Goal: Task Accomplishment & Management: Complete application form

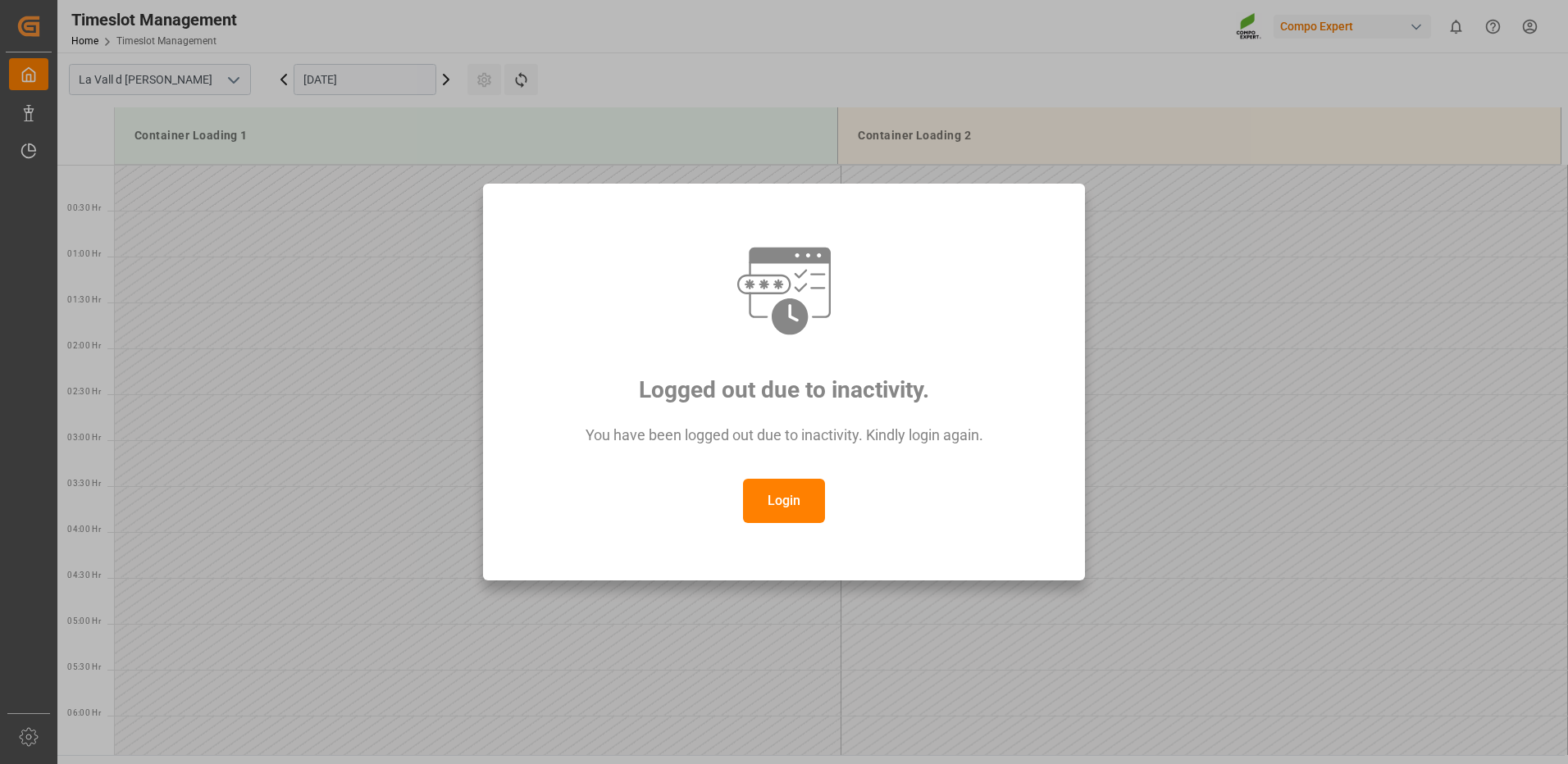
scroll to position [589, 0]
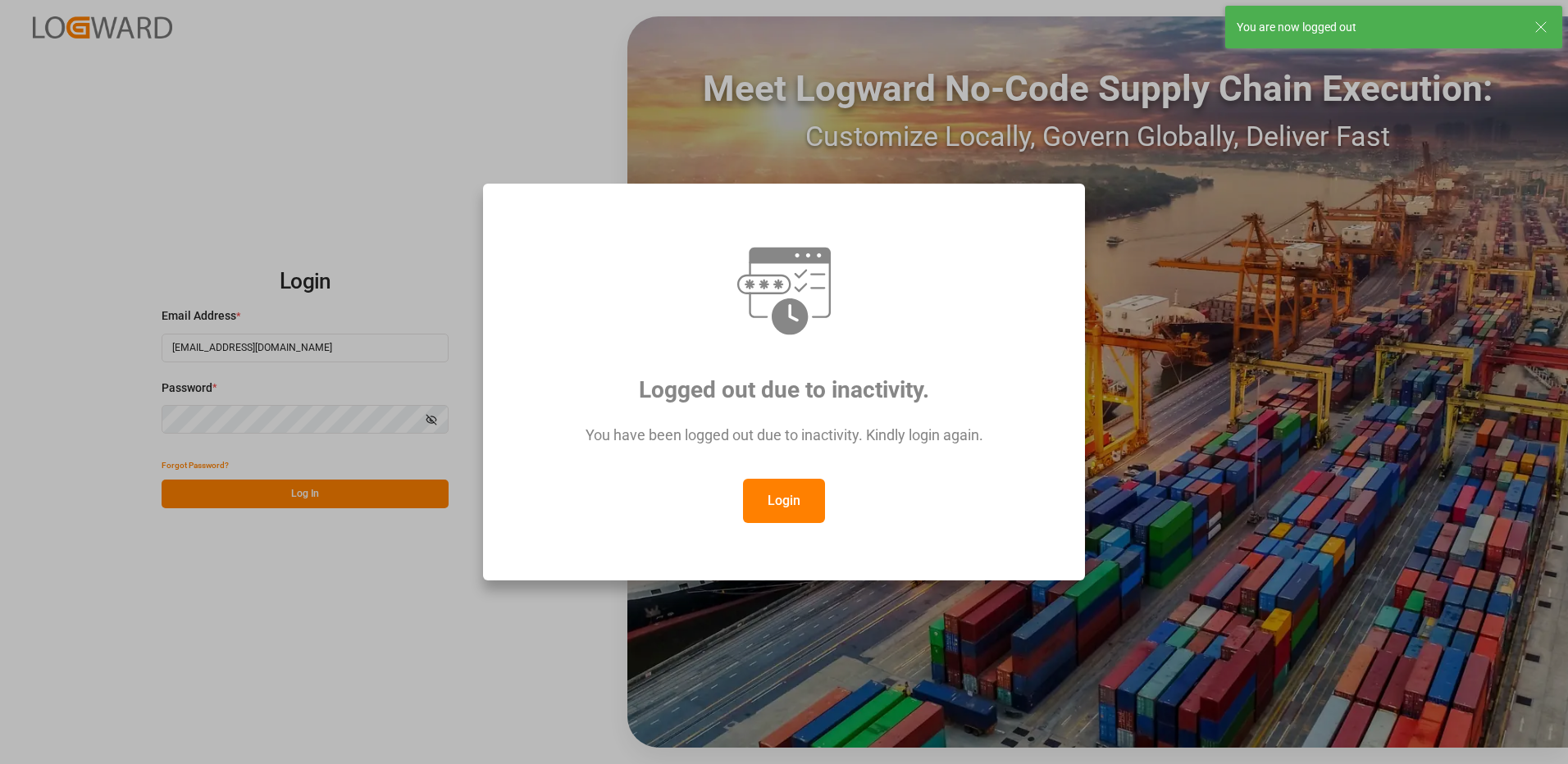
click at [787, 506] on button "Login" at bounding box center [784, 501] width 82 height 44
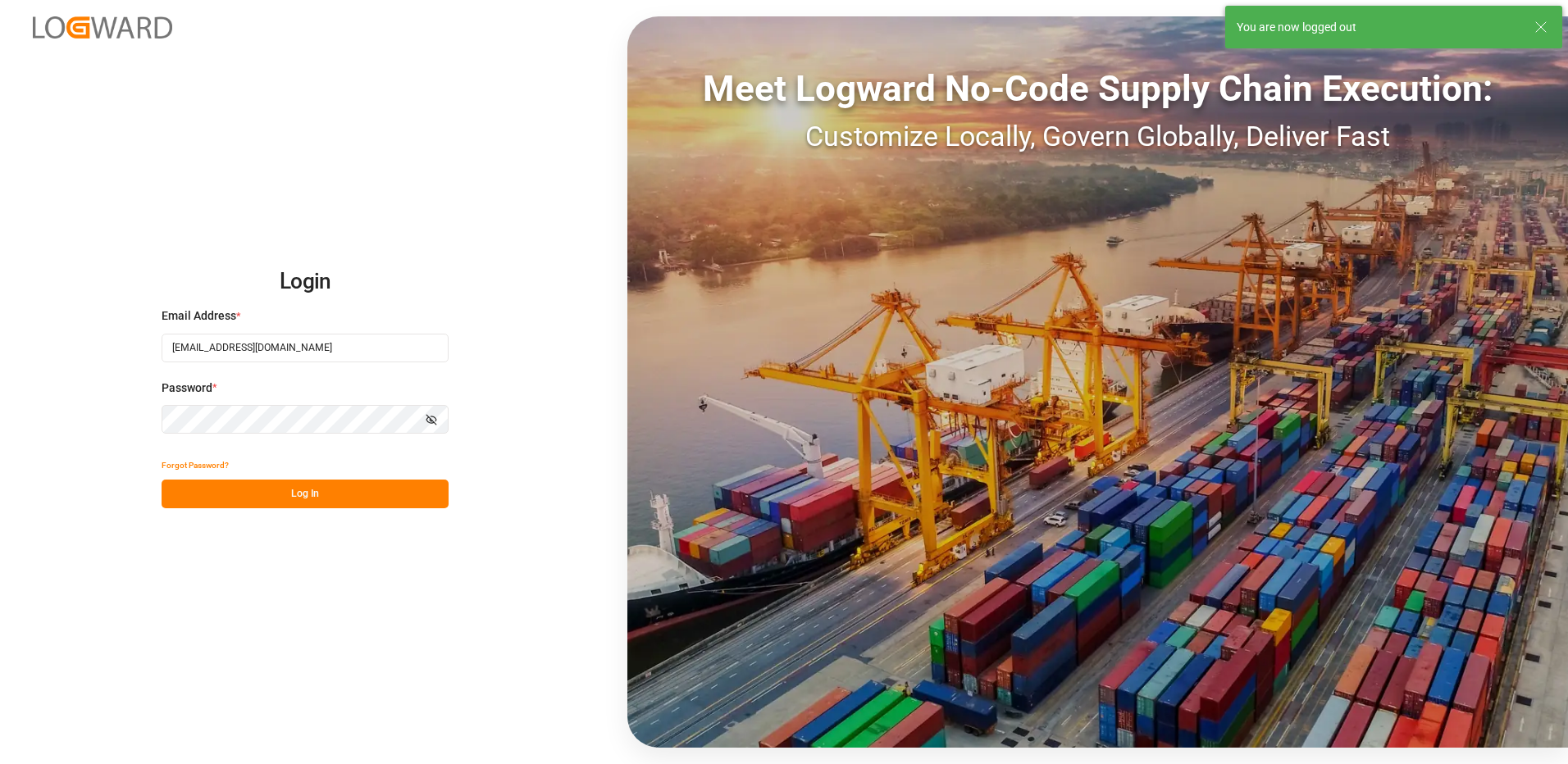
click at [292, 496] on button "Log In" at bounding box center [304, 494] width 287 height 29
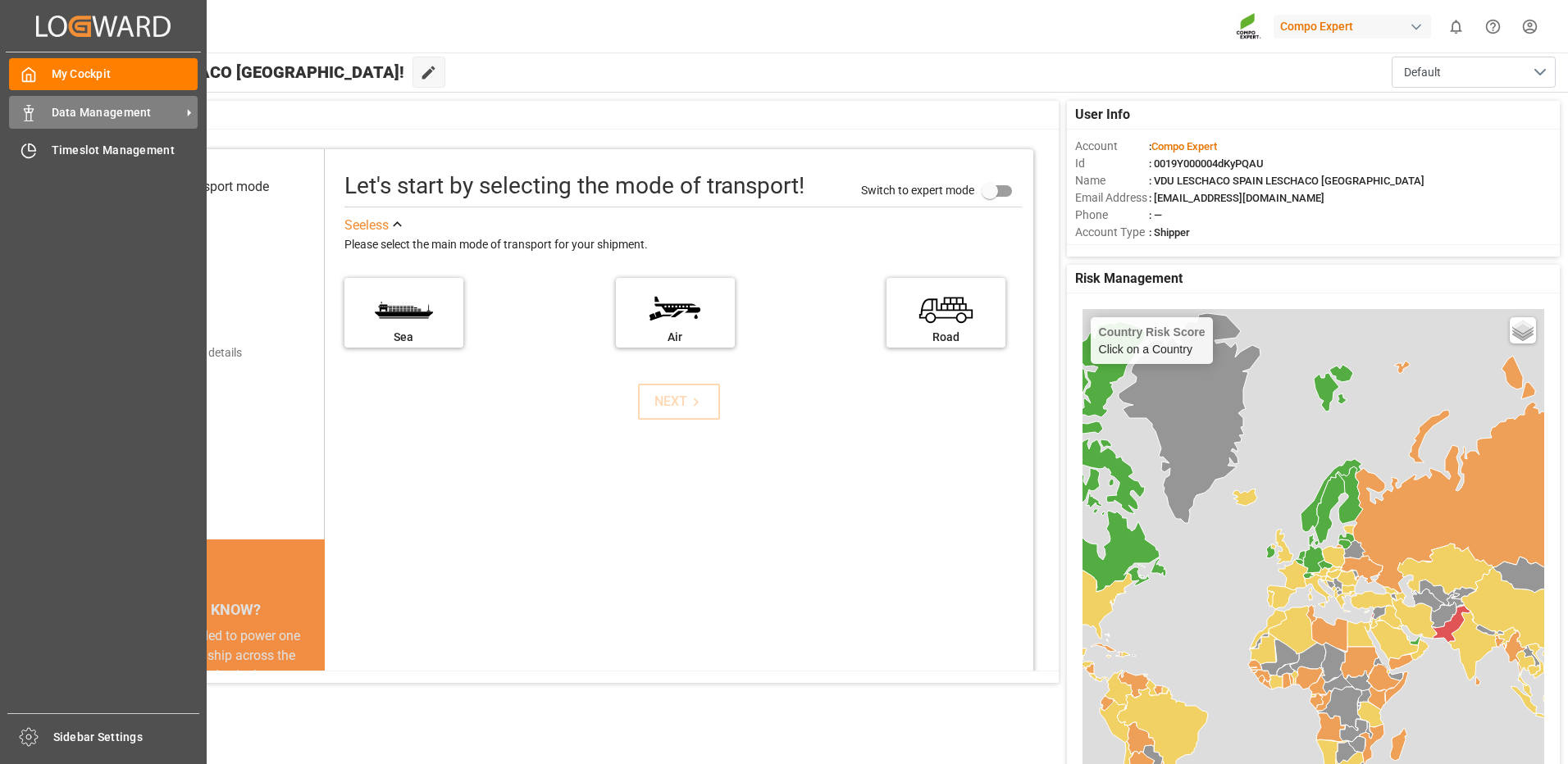
click at [85, 111] on span "Data Management" at bounding box center [116, 113] width 130 height 17
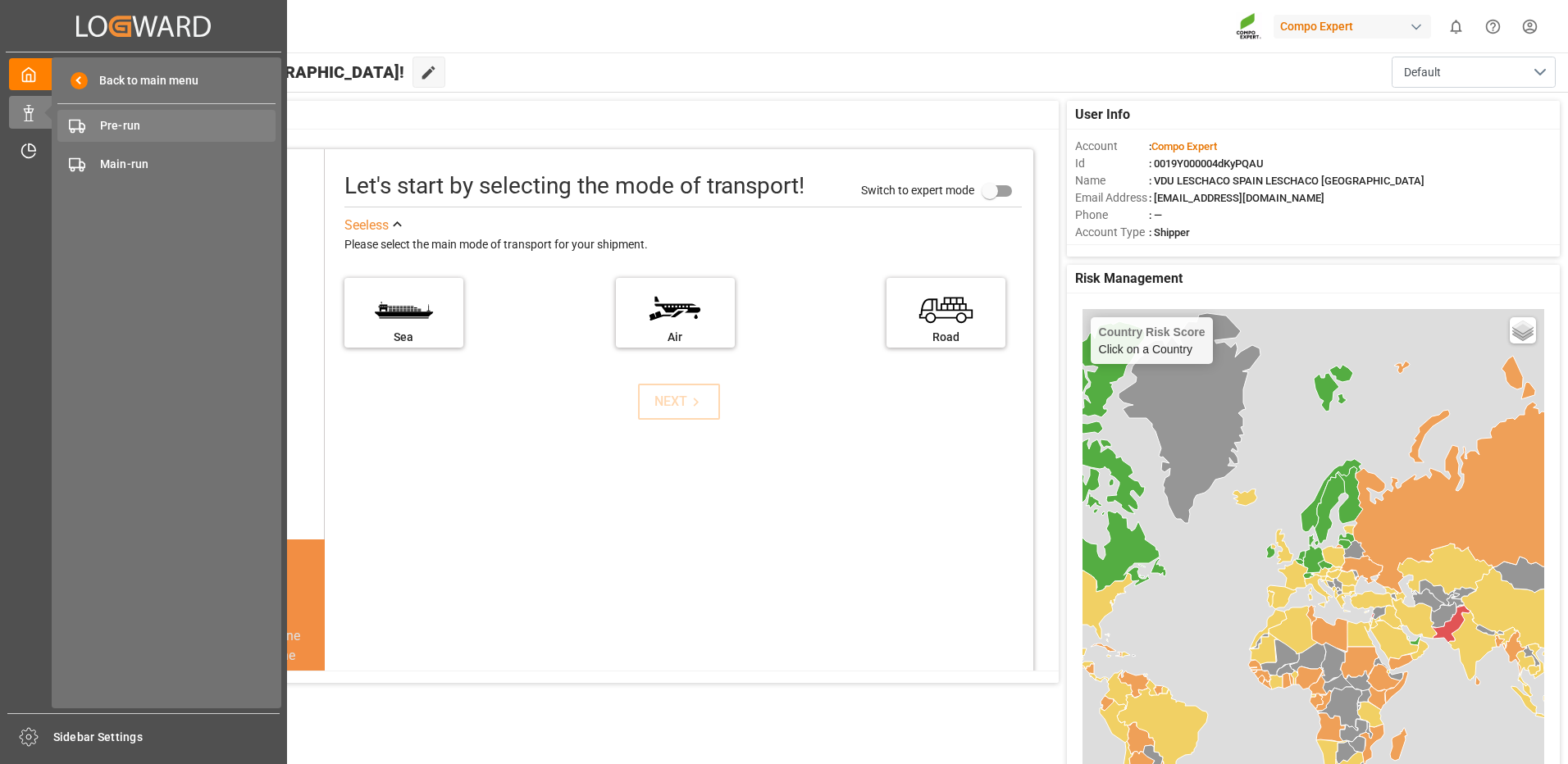
click at [138, 124] on span "Pre-run" at bounding box center [188, 126] width 177 height 17
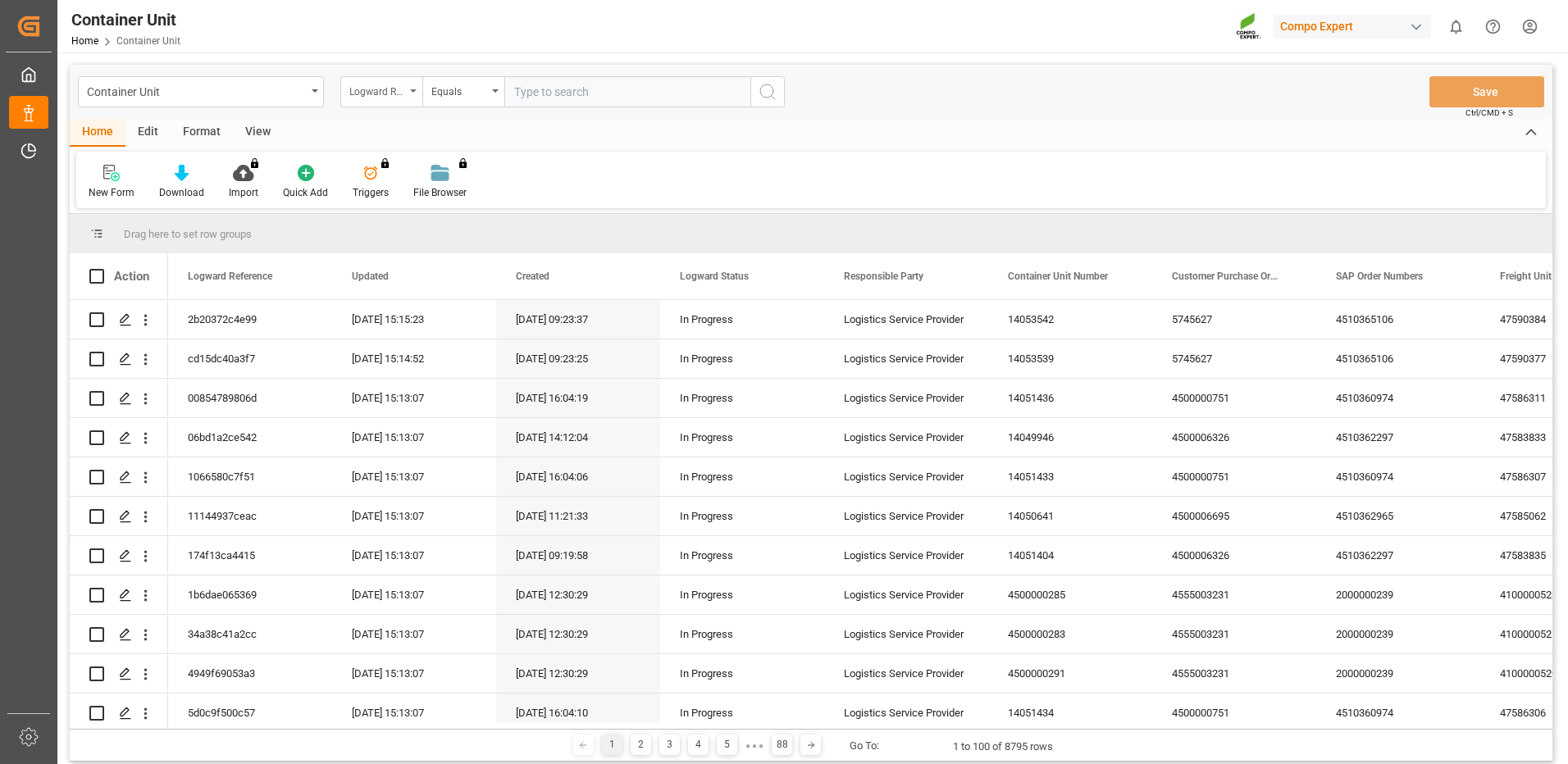
click at [400, 89] on div "Logward Reference" at bounding box center [377, 90] width 56 height 19
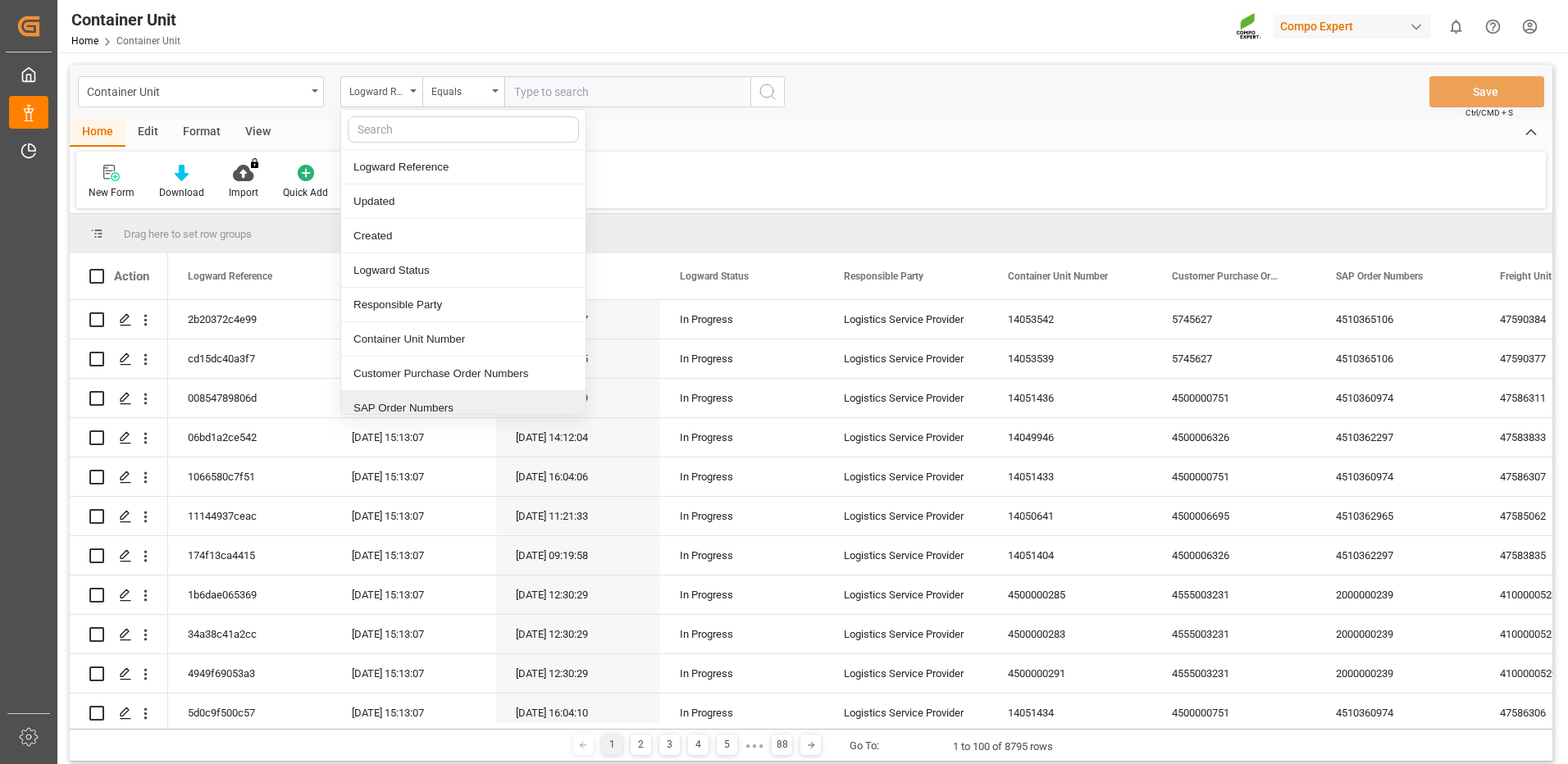
click at [419, 406] on div "SAP Order Numbers" at bounding box center [463, 408] width 245 height 35
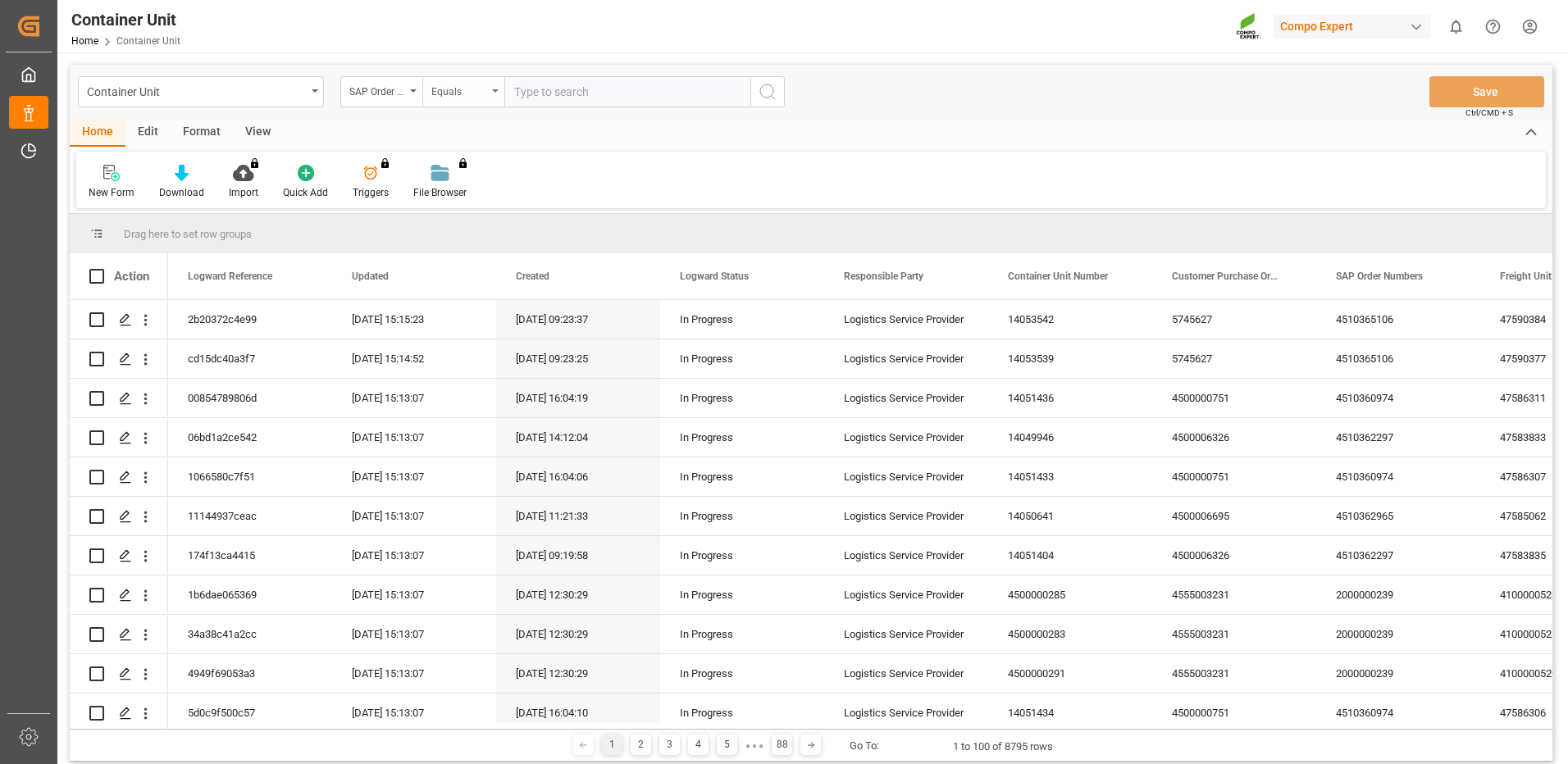
click at [472, 89] on div "Equals" at bounding box center [459, 90] width 56 height 19
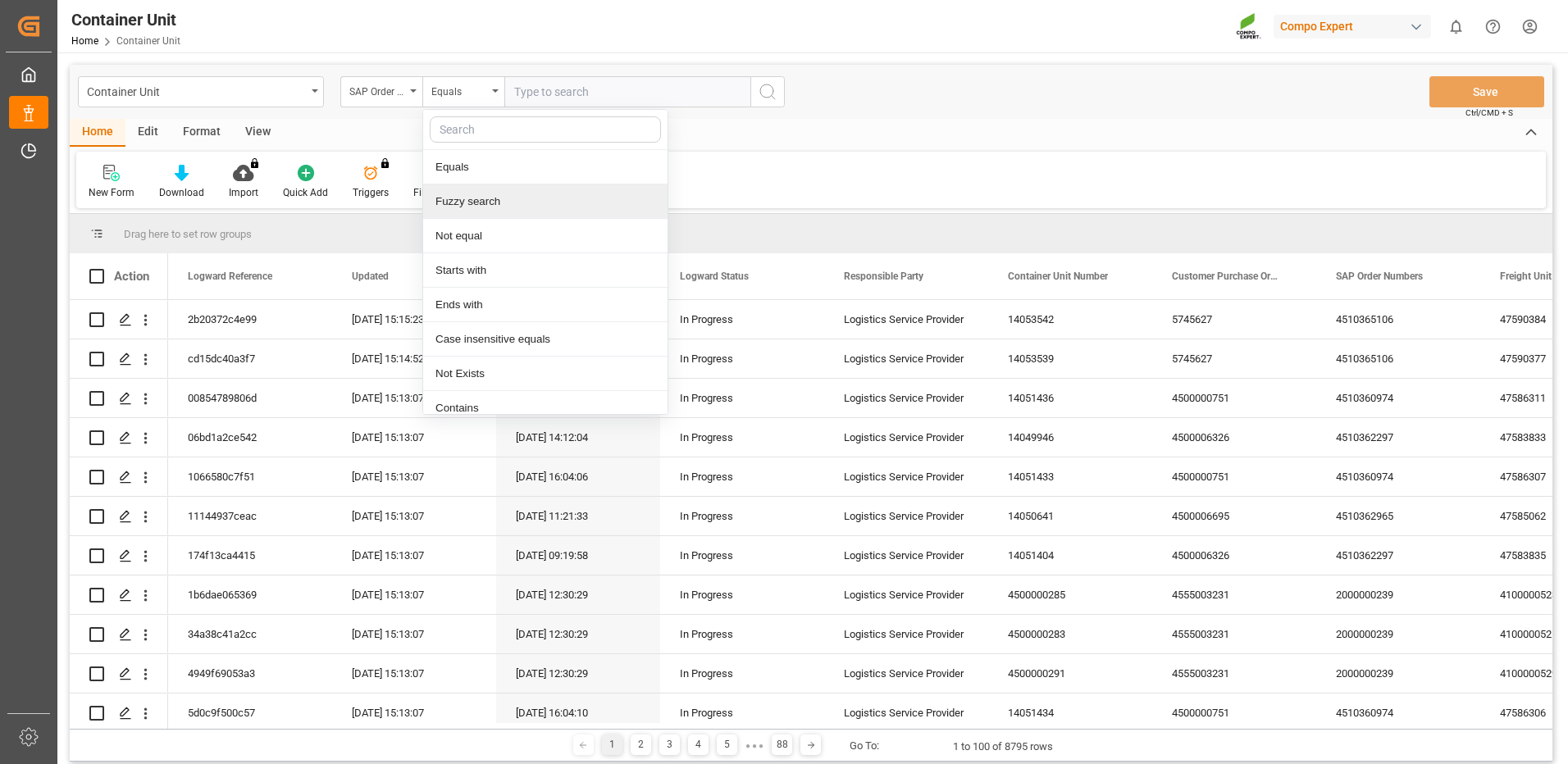
click at [483, 202] on div "Fuzzy search" at bounding box center [545, 202] width 245 height 35
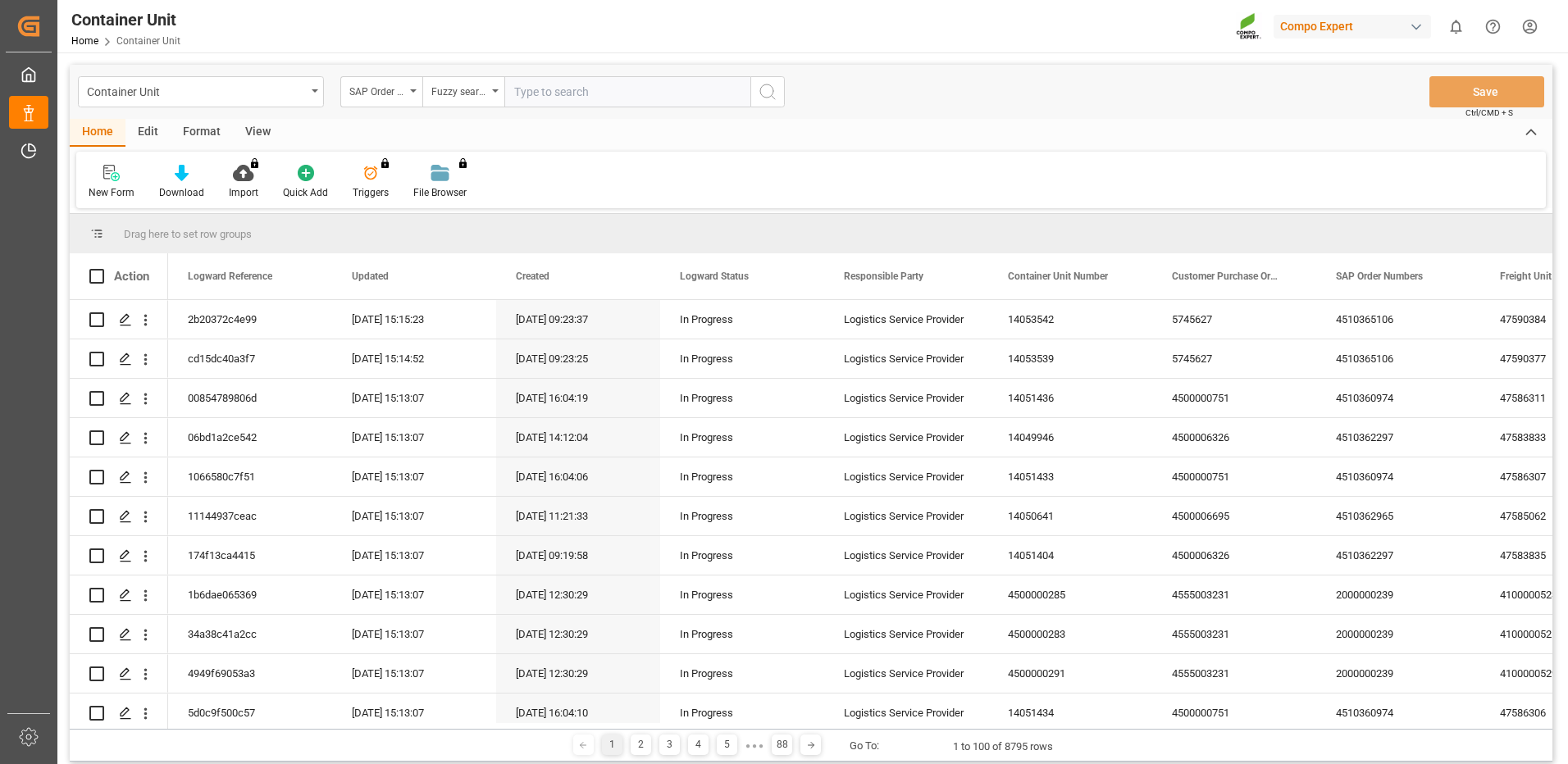
click at [564, 90] on input "text" at bounding box center [627, 92] width 246 height 31
paste input "4510366712"
type input "4510366712"
click at [763, 91] on icon "search button" at bounding box center [767, 92] width 20 height 20
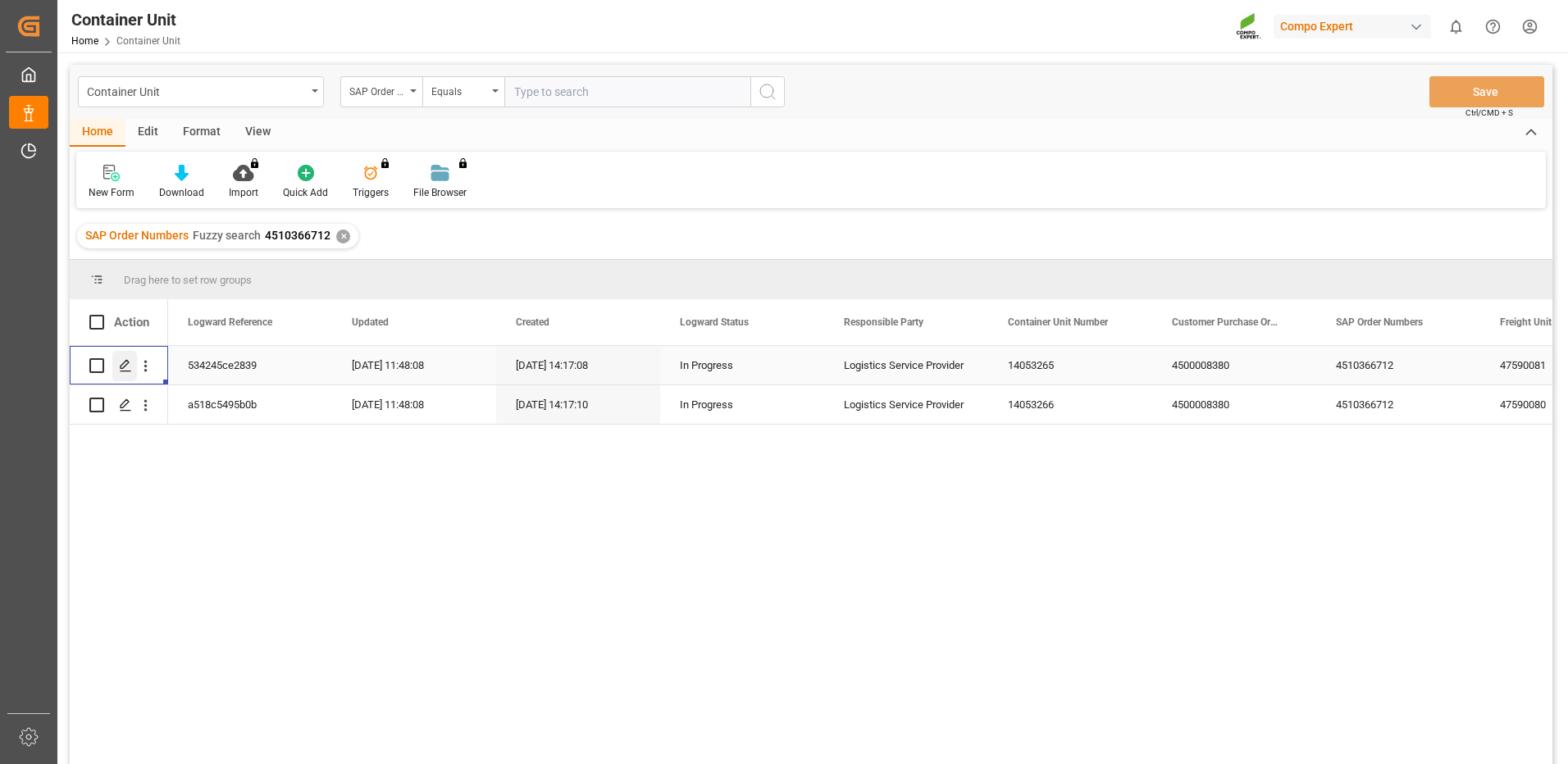
click at [125, 363] on icon "Press SPACE to select this row." at bounding box center [125, 366] width 13 height 13
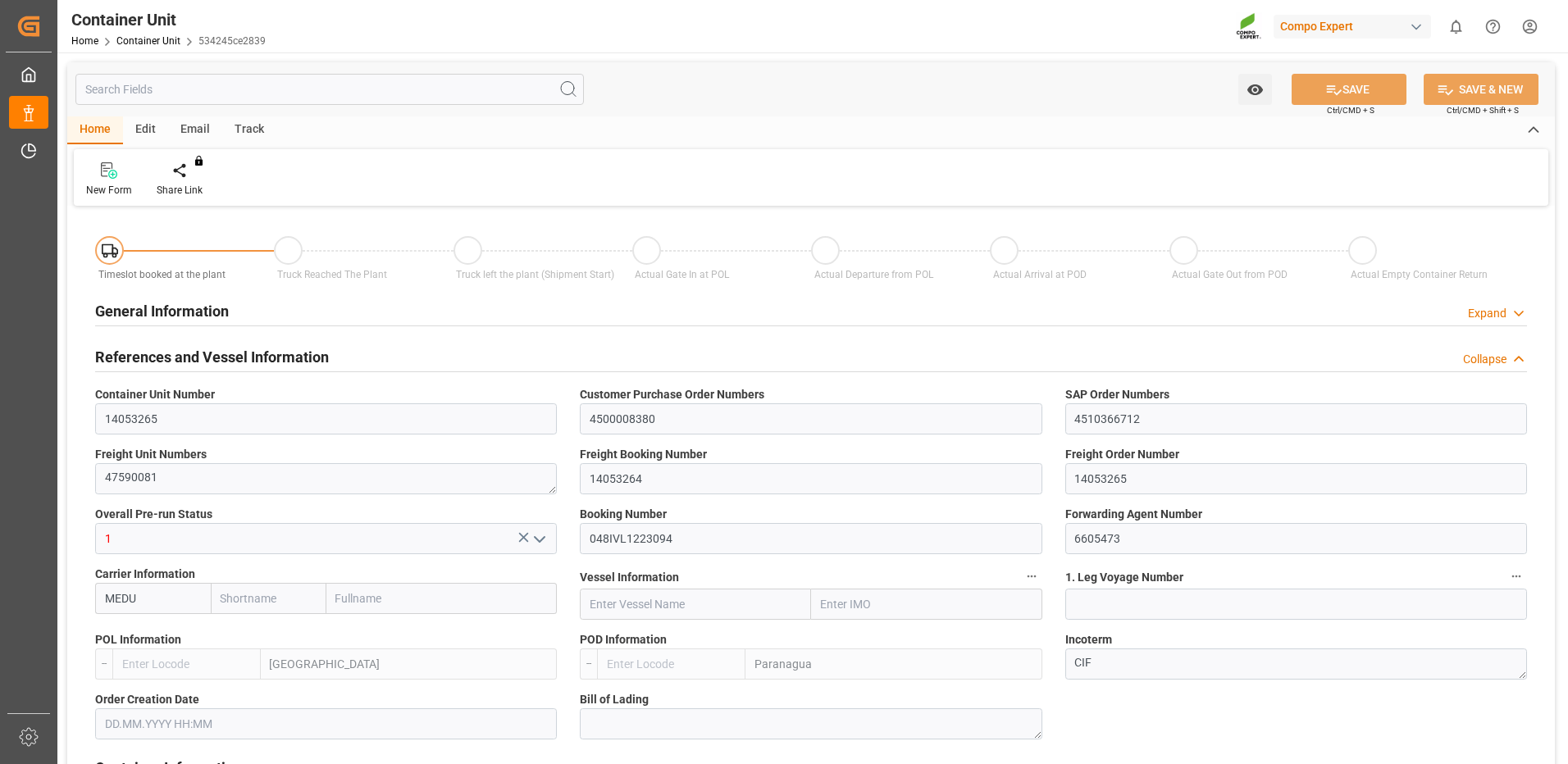
type input "MEDU"
type input "ESVLC"
type input "BRPNG"
type input "10"
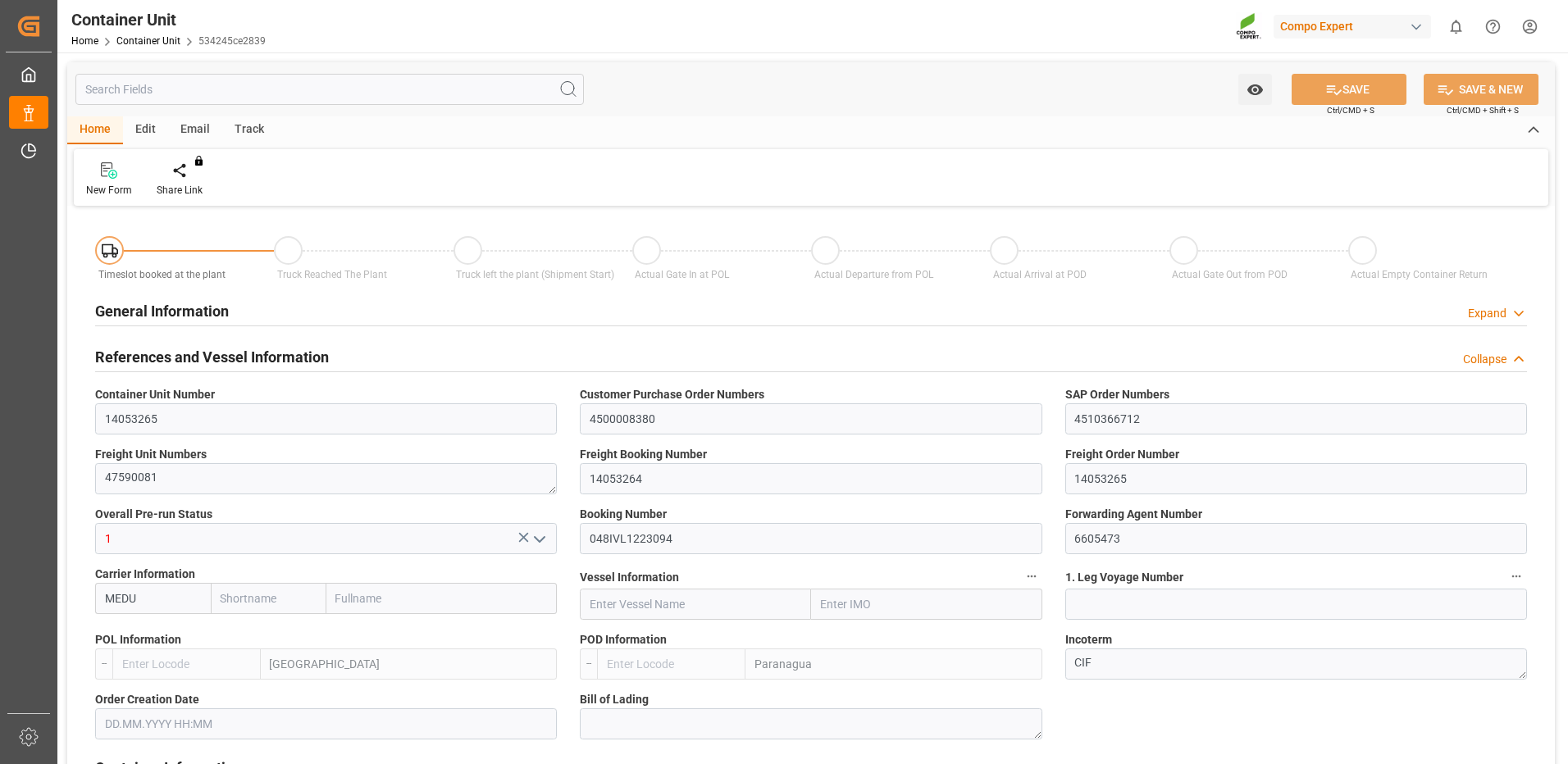
type input "0"
type input "10"
type input "0"
type input "40"
type input "24576"
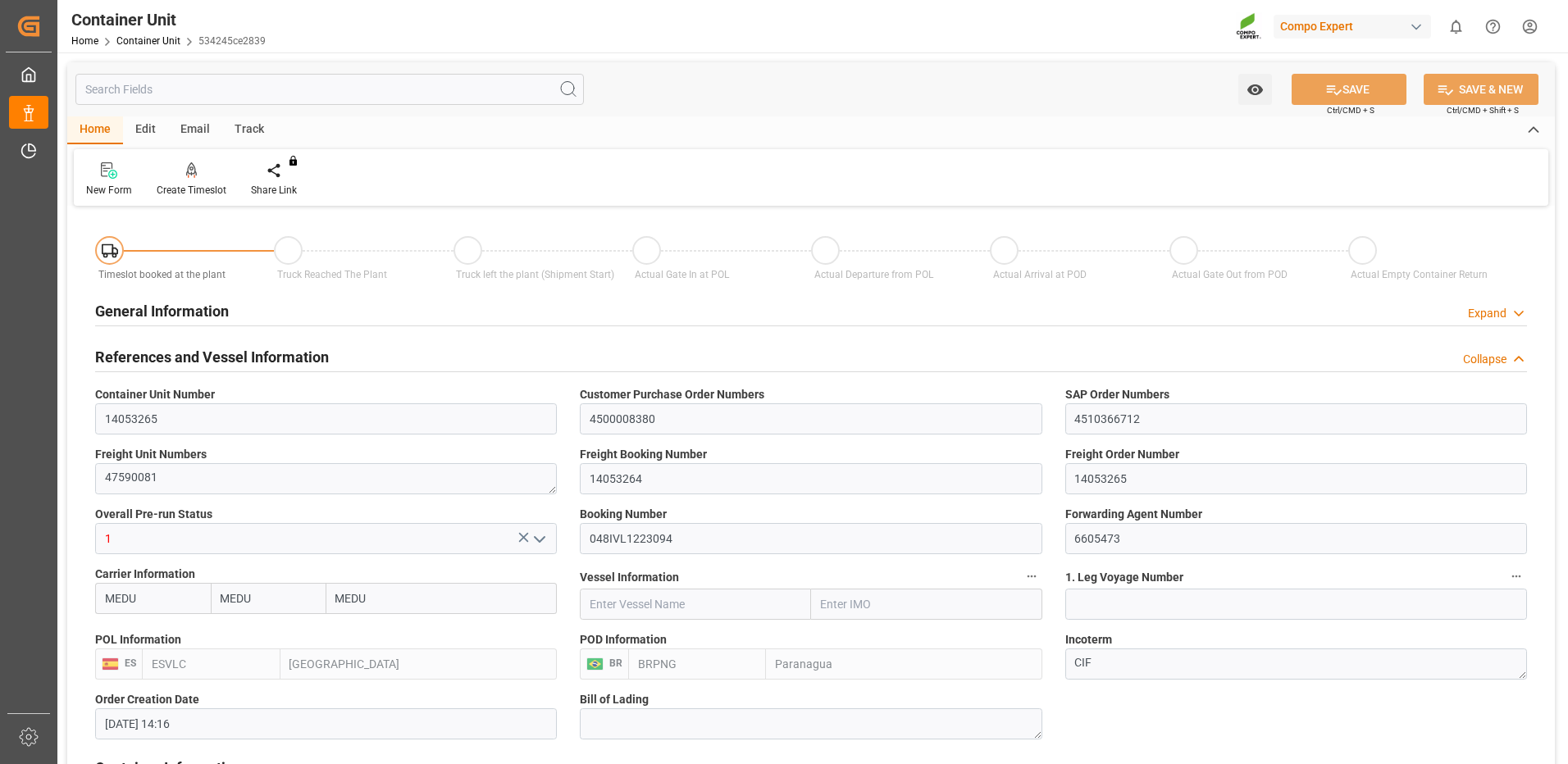
type input "[DATE] 14:16"
type input "[DATE]"
click at [205, 174] on div at bounding box center [191, 170] width 70 height 17
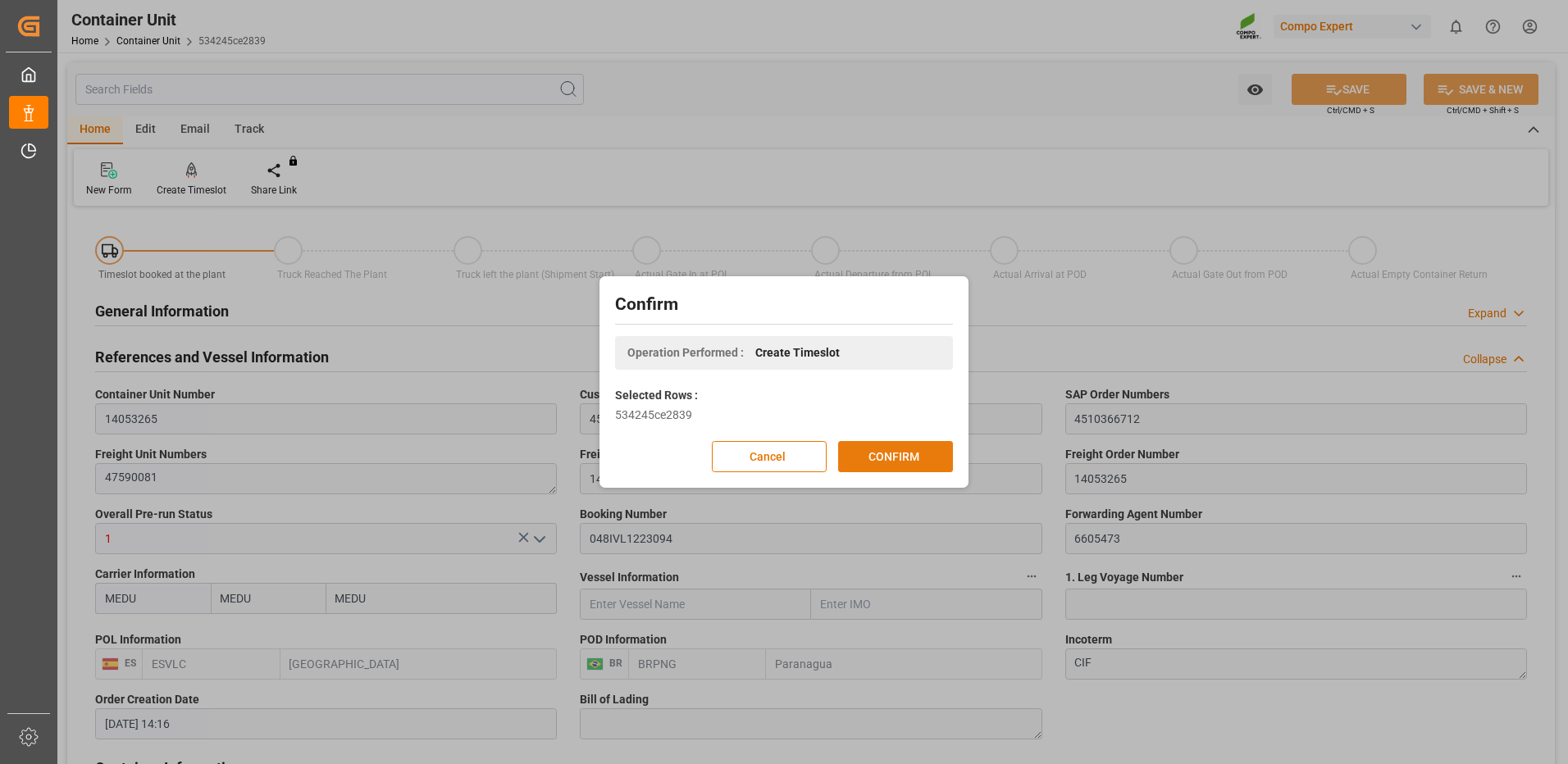
click at [932, 460] on button "CONFIRM" at bounding box center [895, 456] width 115 height 31
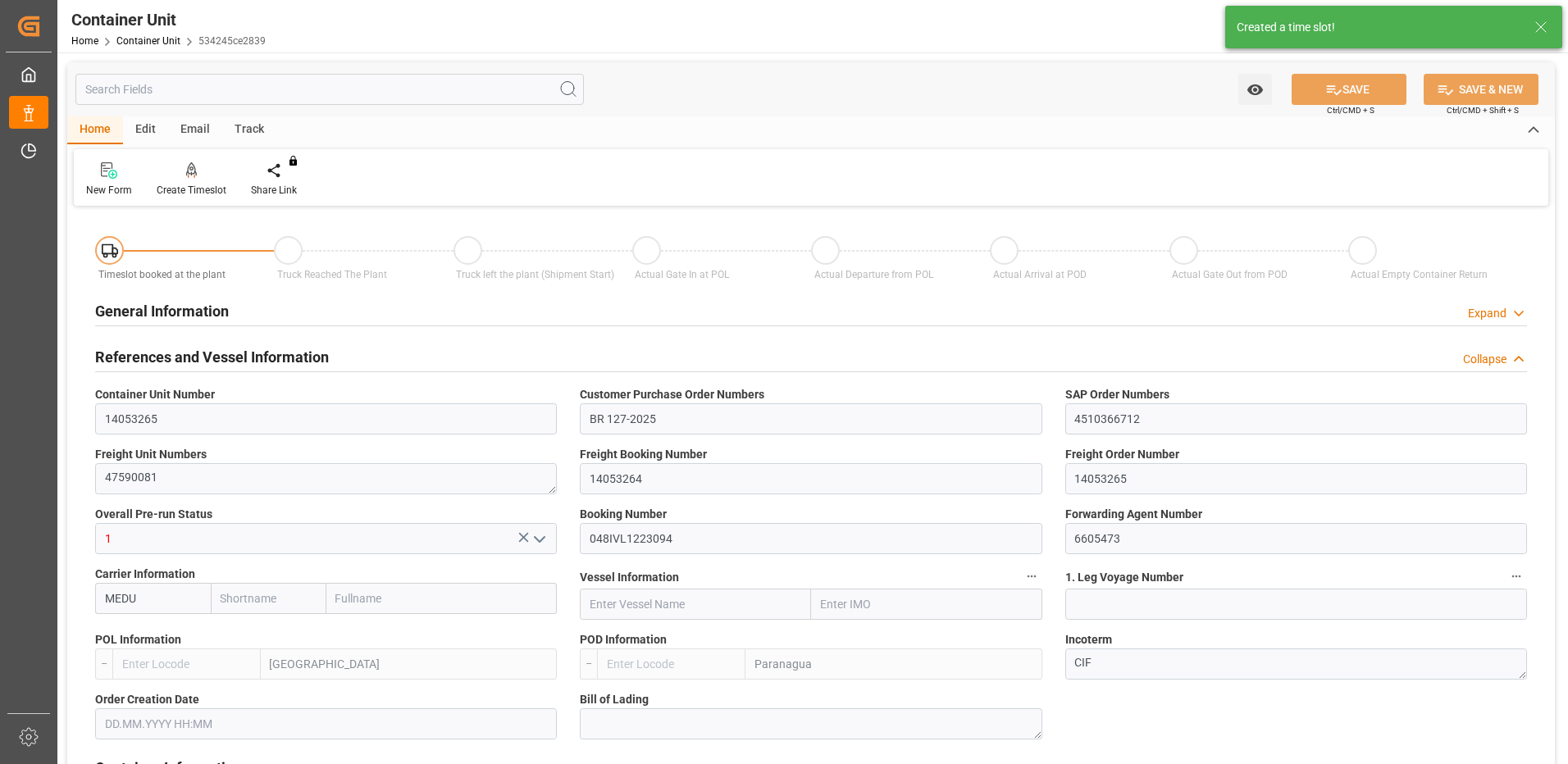
type input "MEDU"
type input "ESVLC"
type input "BRPNG"
type input "10"
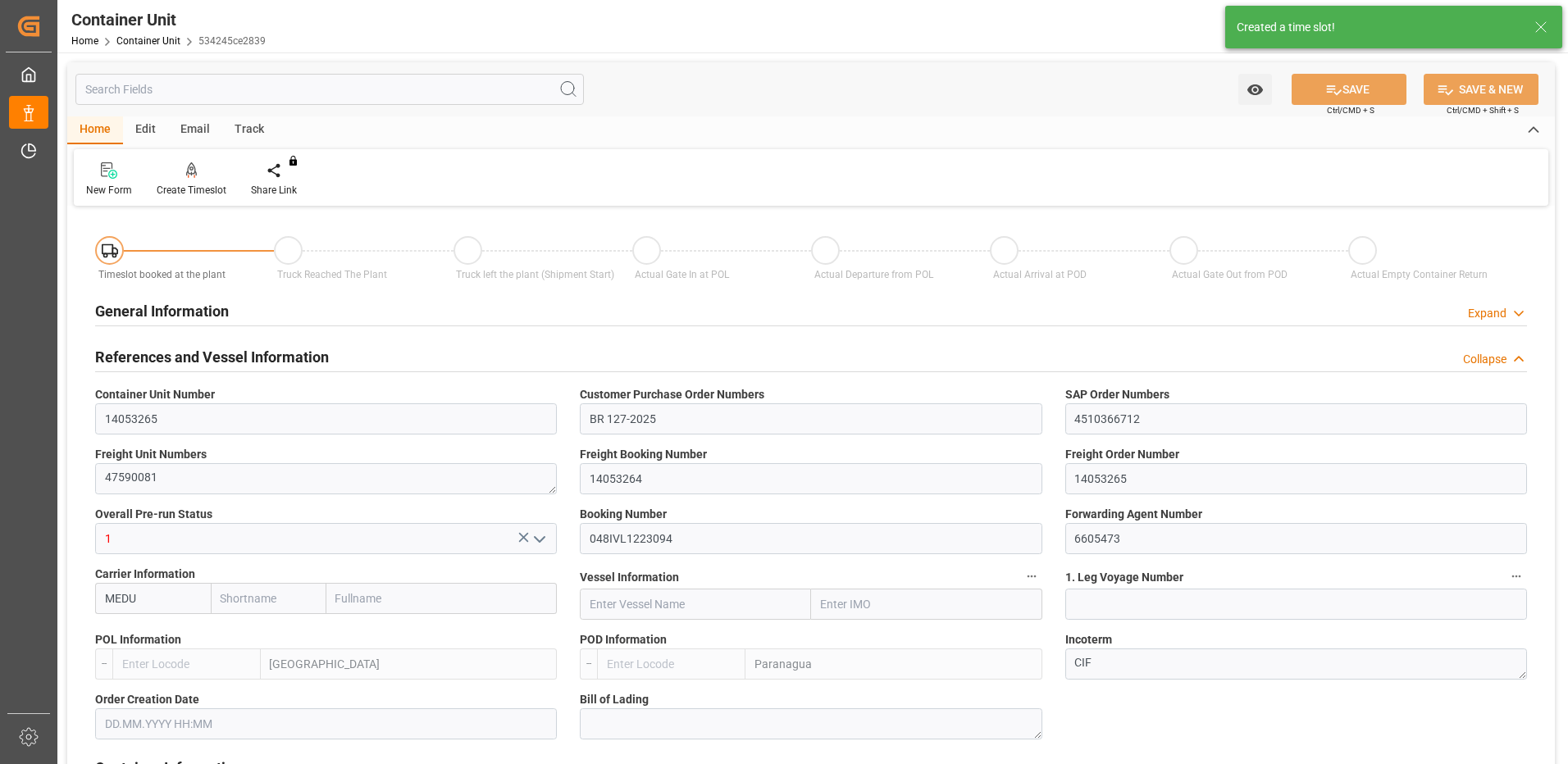
type input "0"
type input "10"
type input "0"
type input "40"
type input "24576"
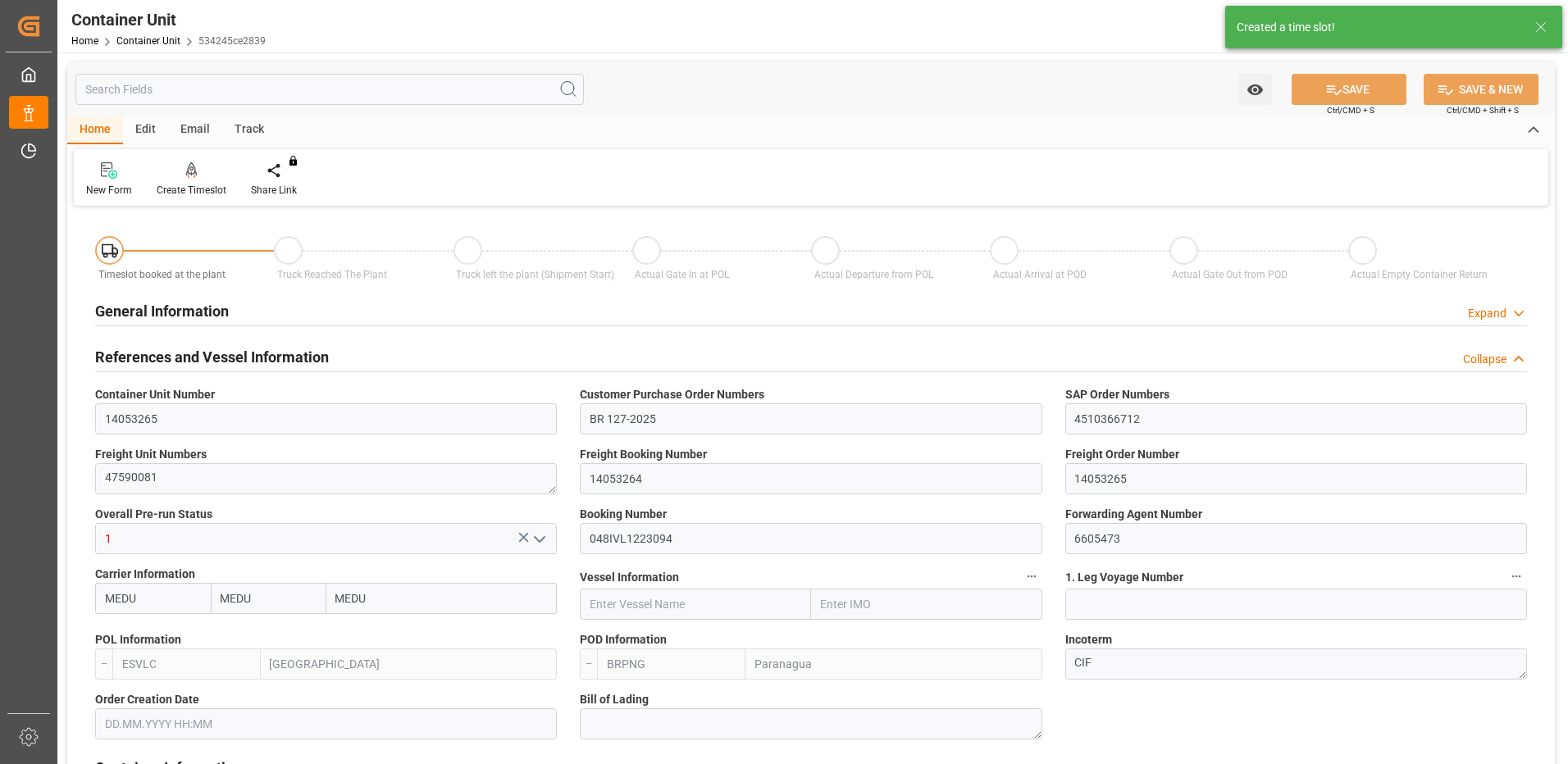
type input "[DATE] 14:16"
type input "[DATE]"
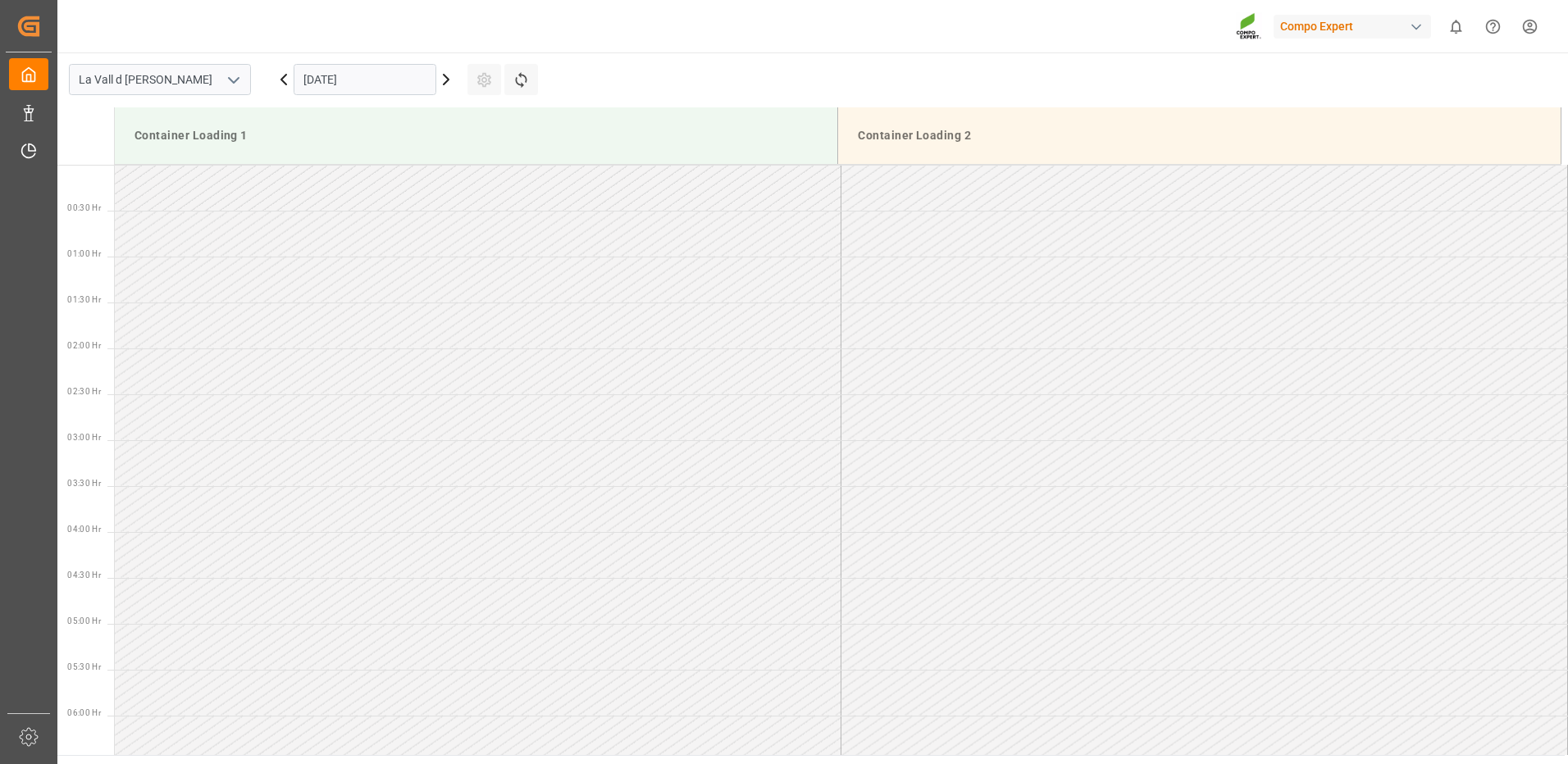
scroll to position [1275, 0]
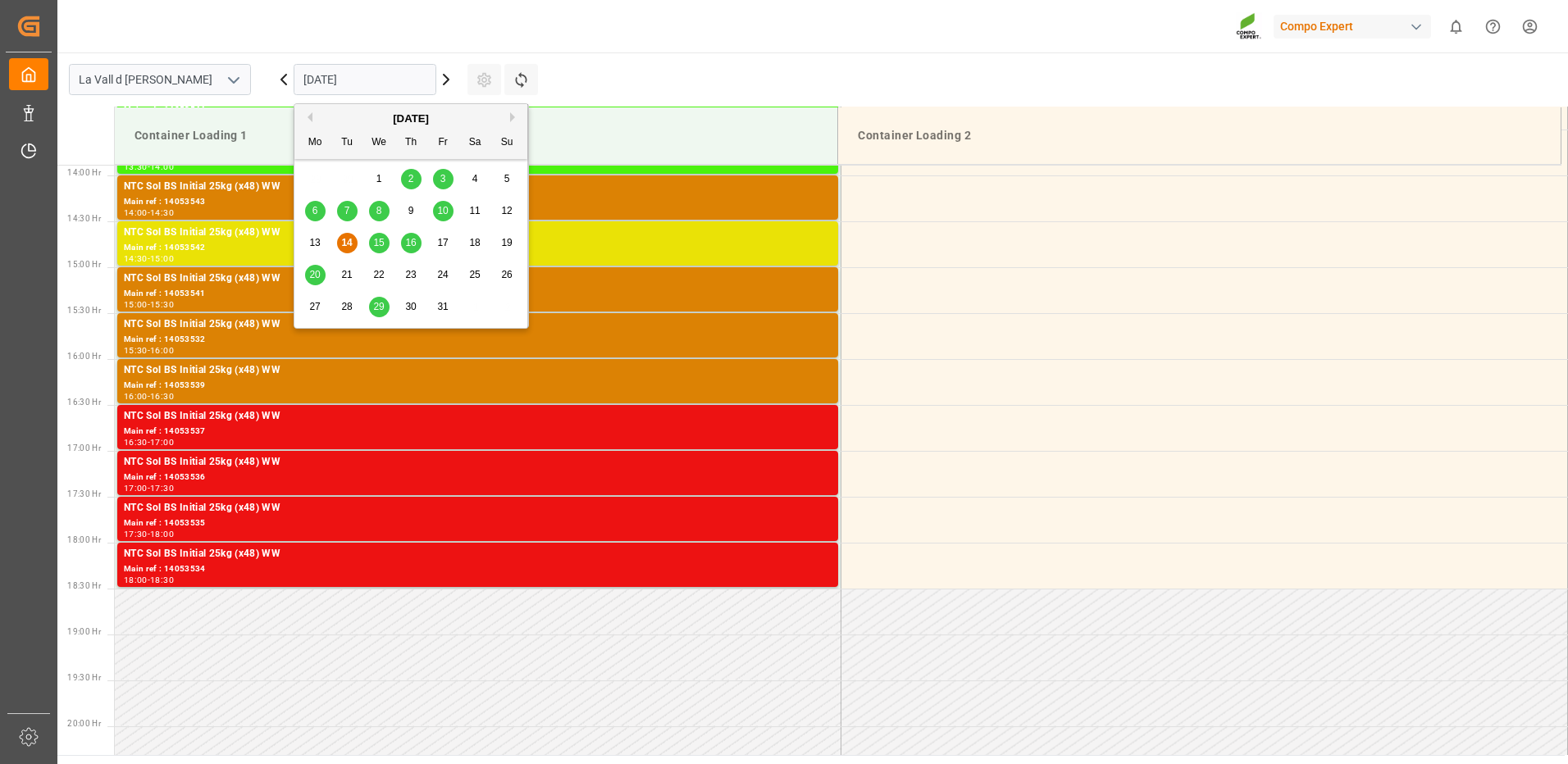
click at [371, 83] on input "[DATE]" at bounding box center [364, 78] width 143 height 31
click at [321, 304] on div "27" at bounding box center [316, 307] width 21 height 20
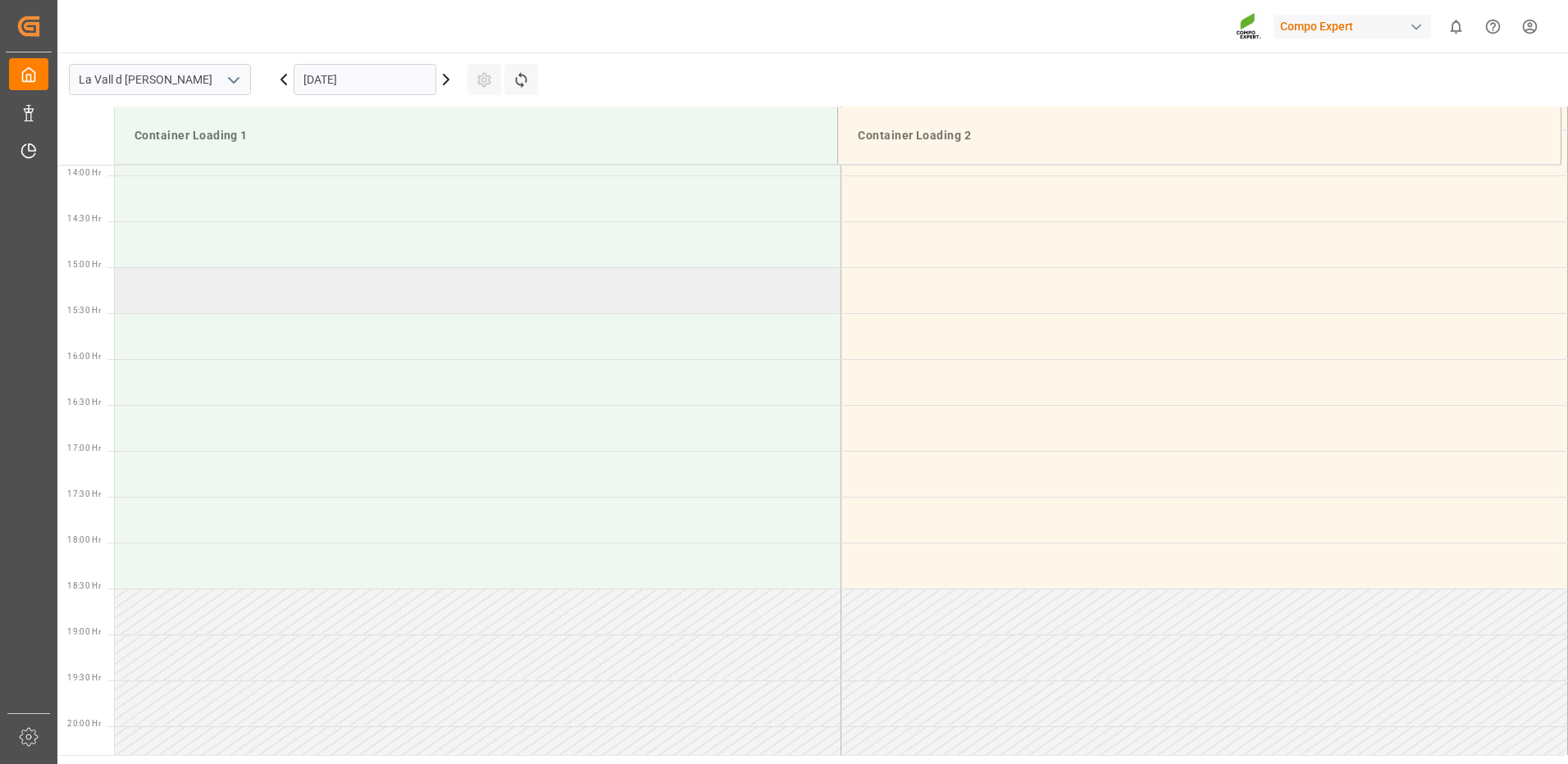
click at [143, 309] on td at bounding box center [478, 290] width 727 height 46
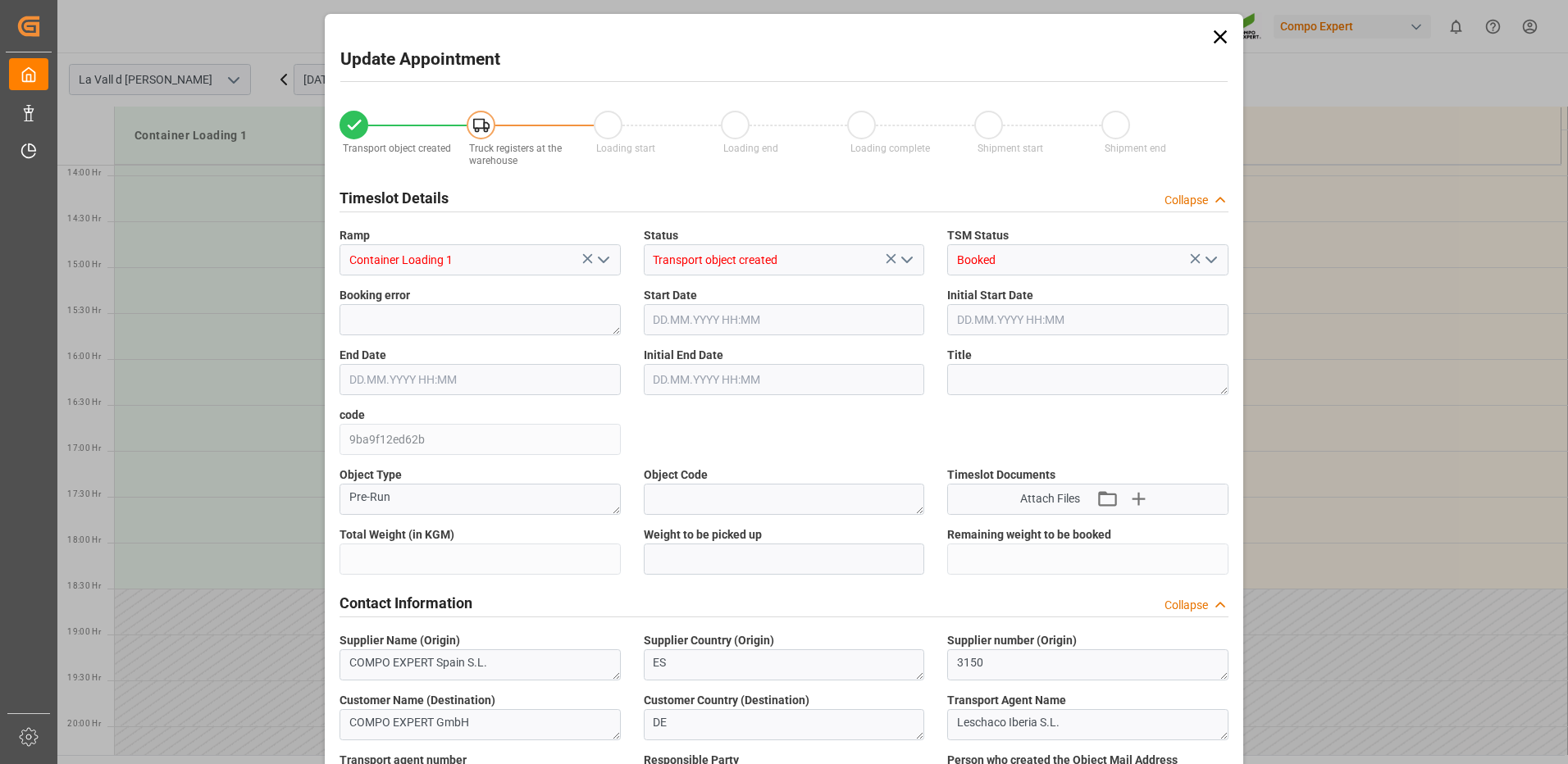
type input "24576"
type input "40"
type input "[DATE] 15:00"
type input "[DATE] 15:30"
type input "[DATE] 14:16"
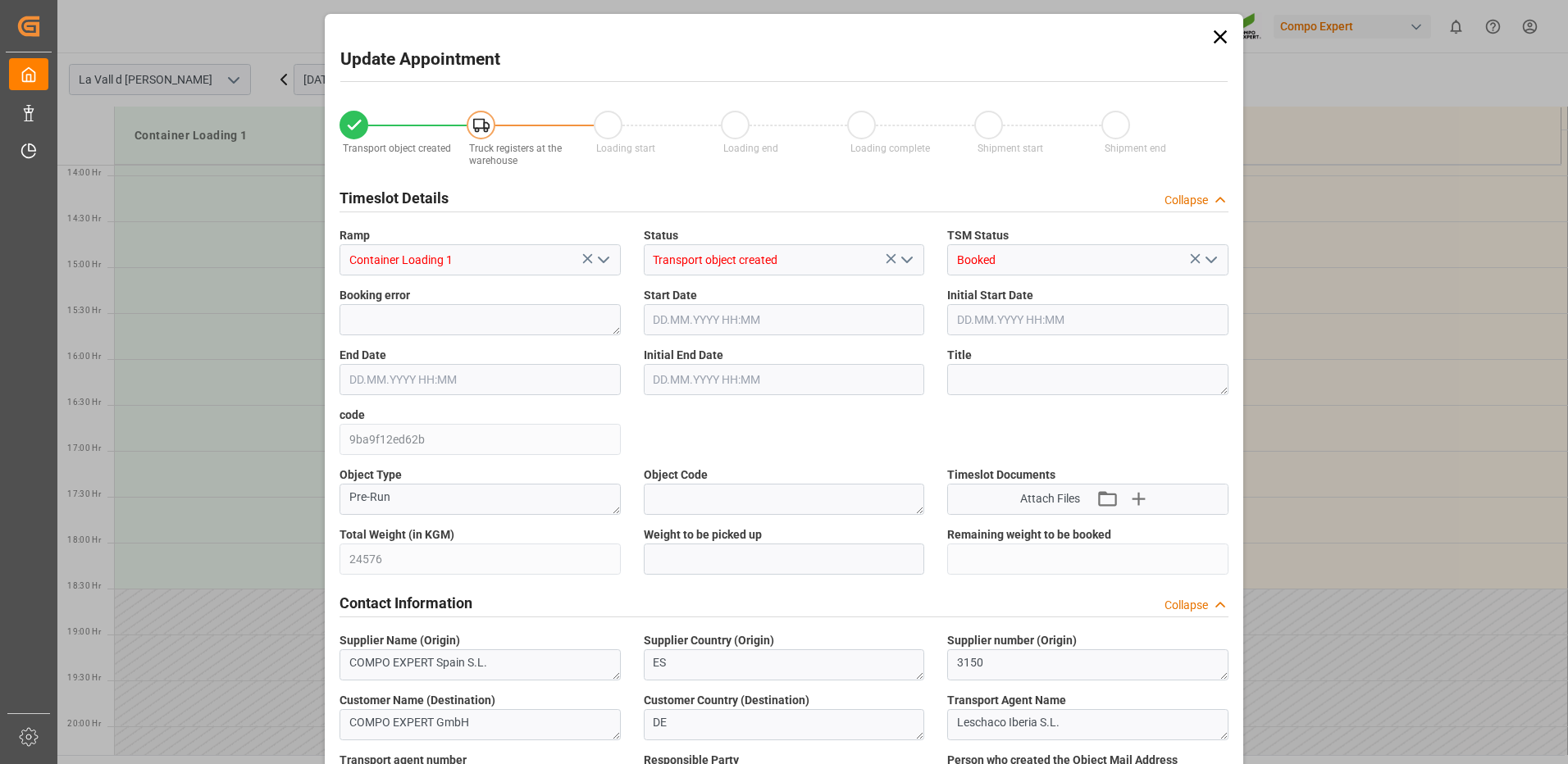
type input "[DATE] 15:15"
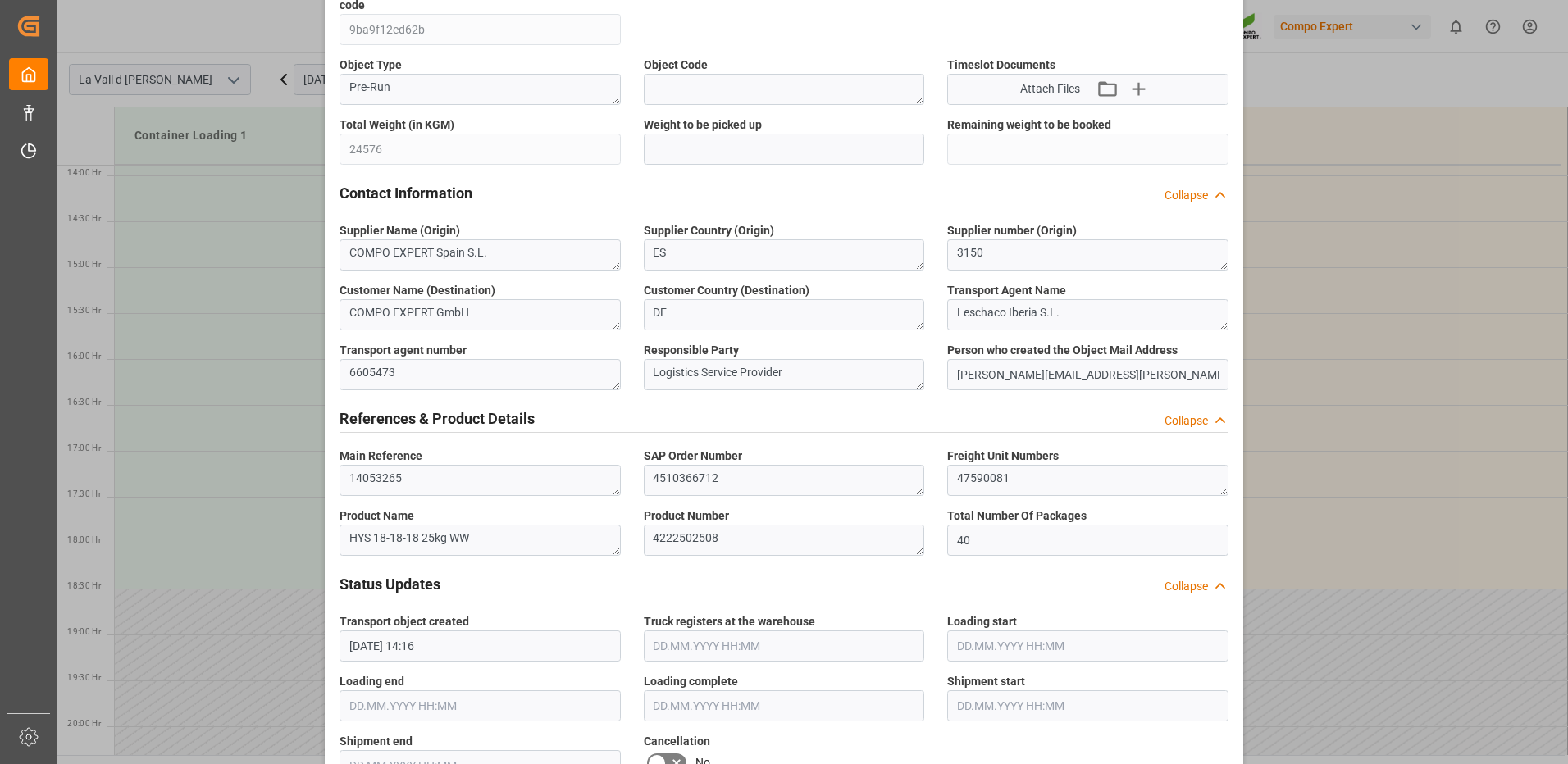
scroll to position [164, 0]
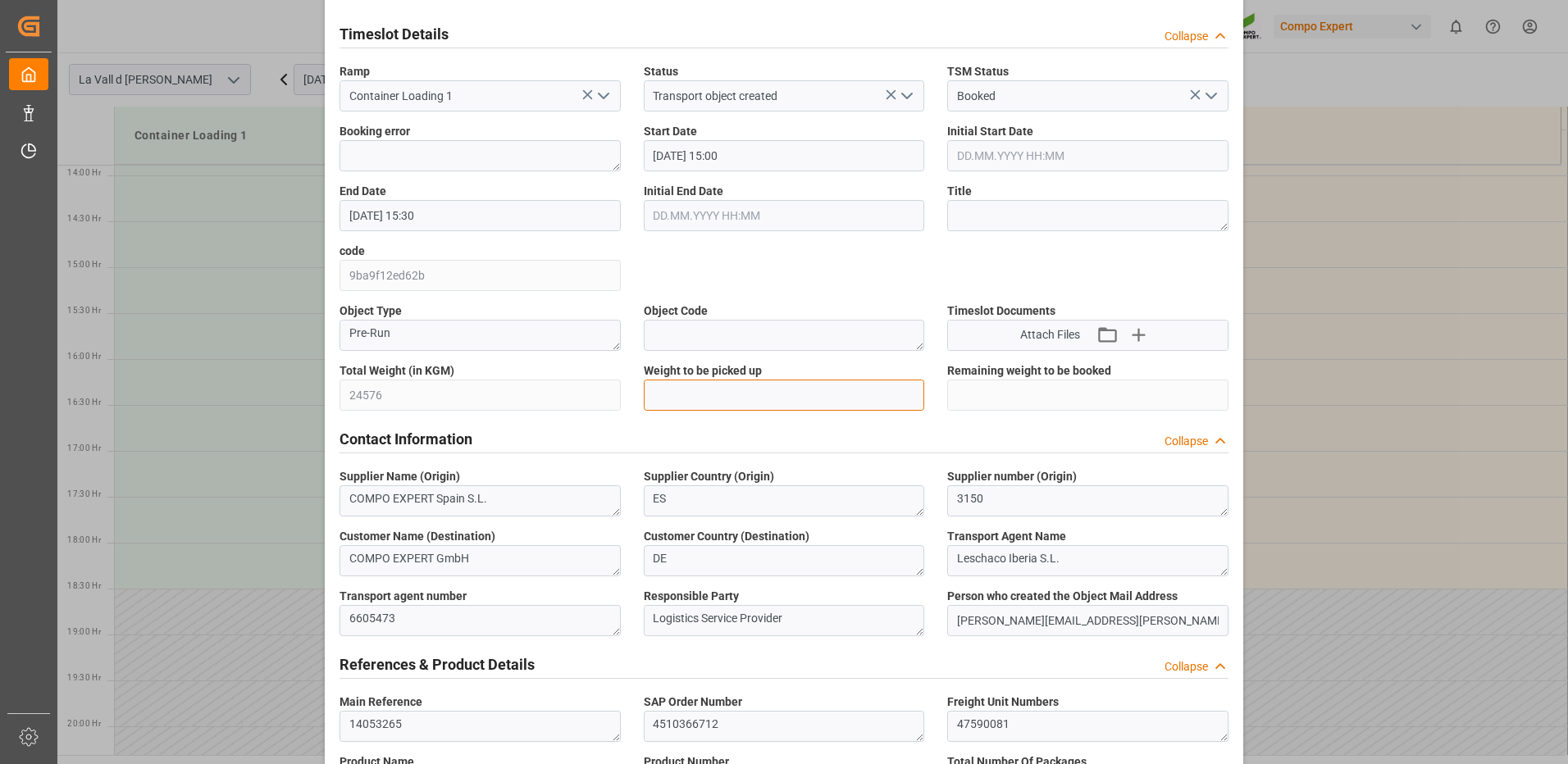
click at [733, 393] on input "text" at bounding box center [784, 395] width 281 height 31
type input "24576"
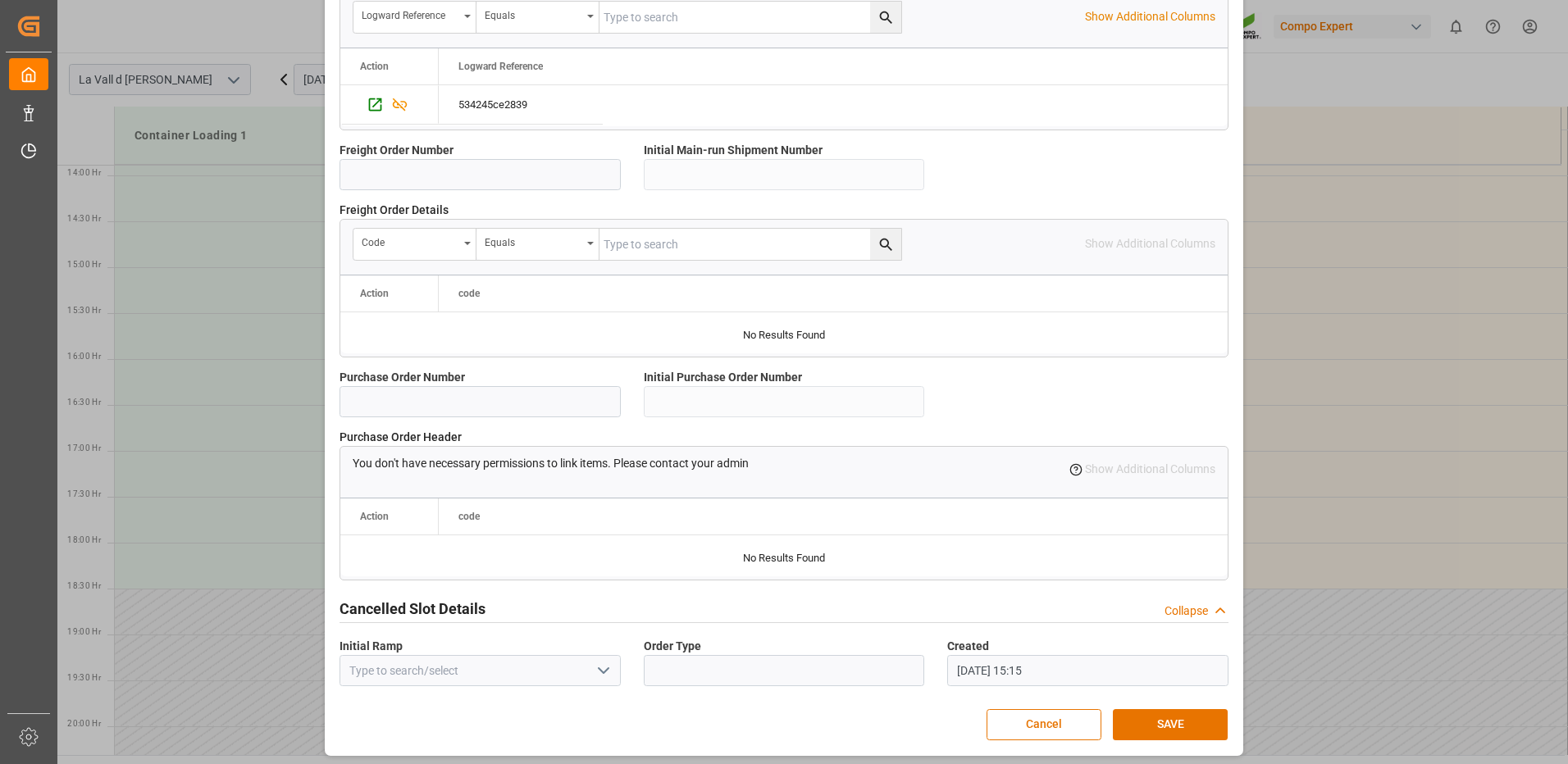
scroll to position [1398, 0]
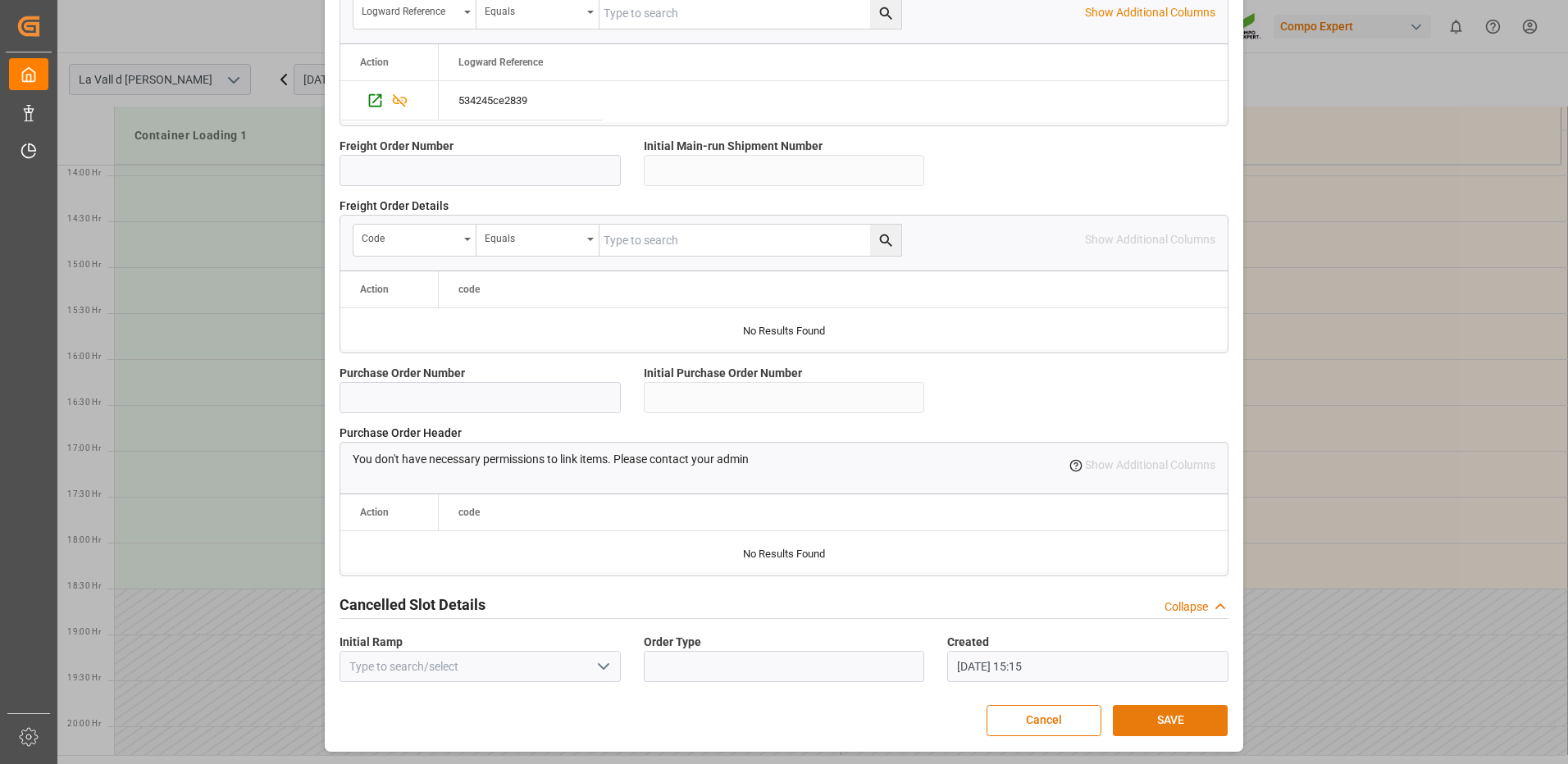
click at [1159, 713] on button "SAVE" at bounding box center [1169, 720] width 115 height 31
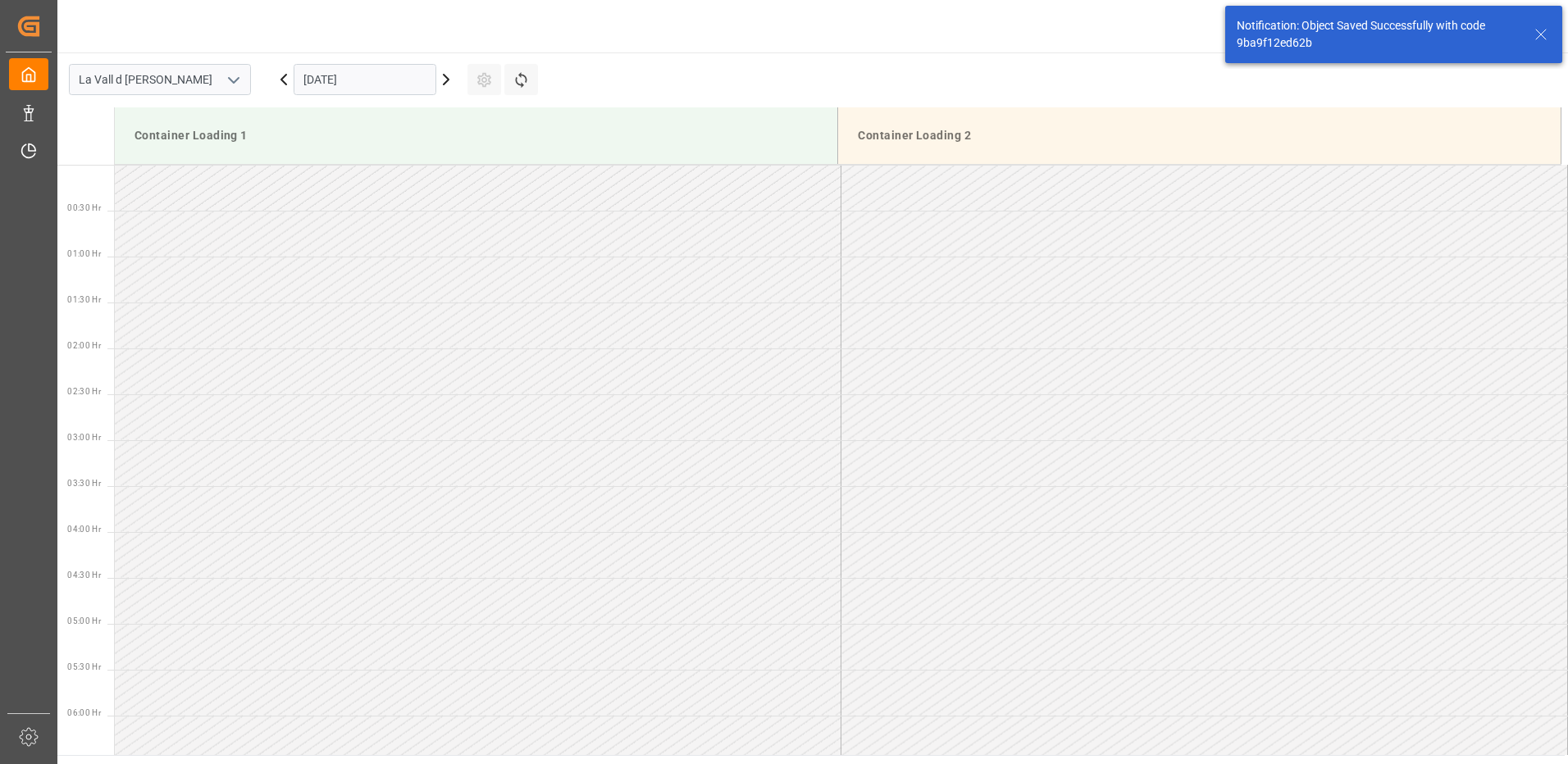
scroll to position [1275, 0]
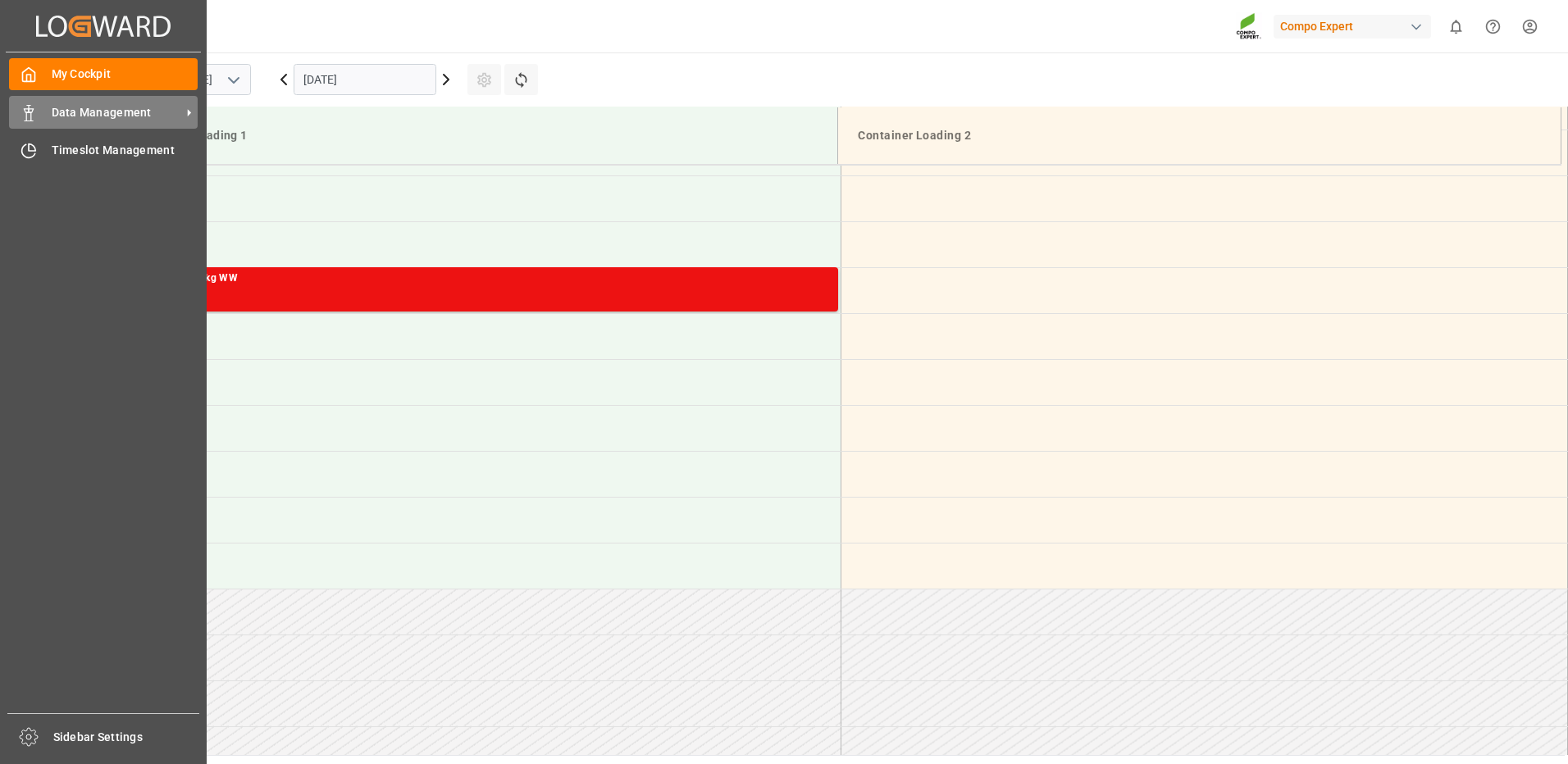
click at [44, 110] on div "Data Management Data Management" at bounding box center [104, 112] width 189 height 32
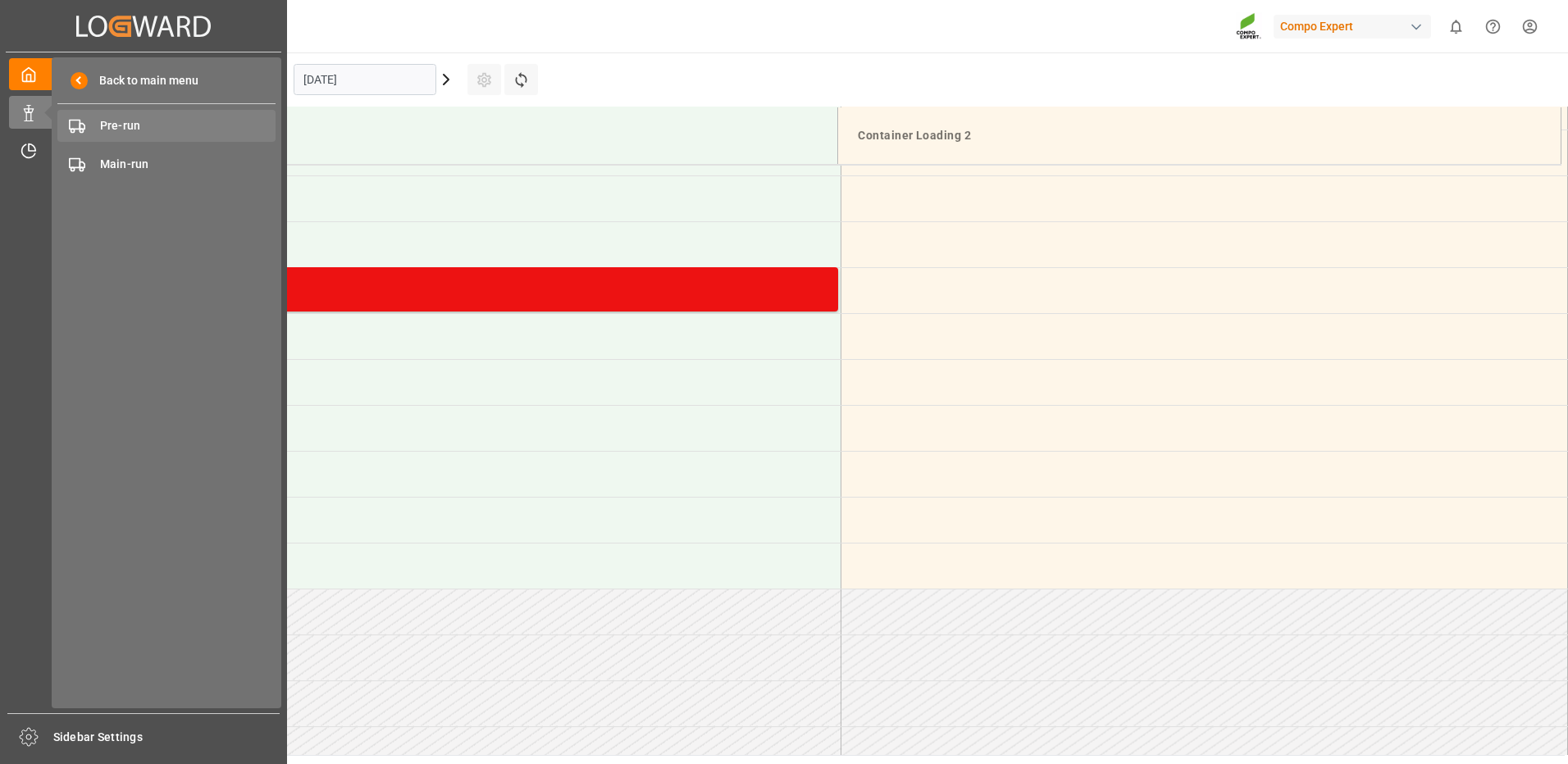
click at [105, 129] on span "Pre-run" at bounding box center [188, 126] width 177 height 17
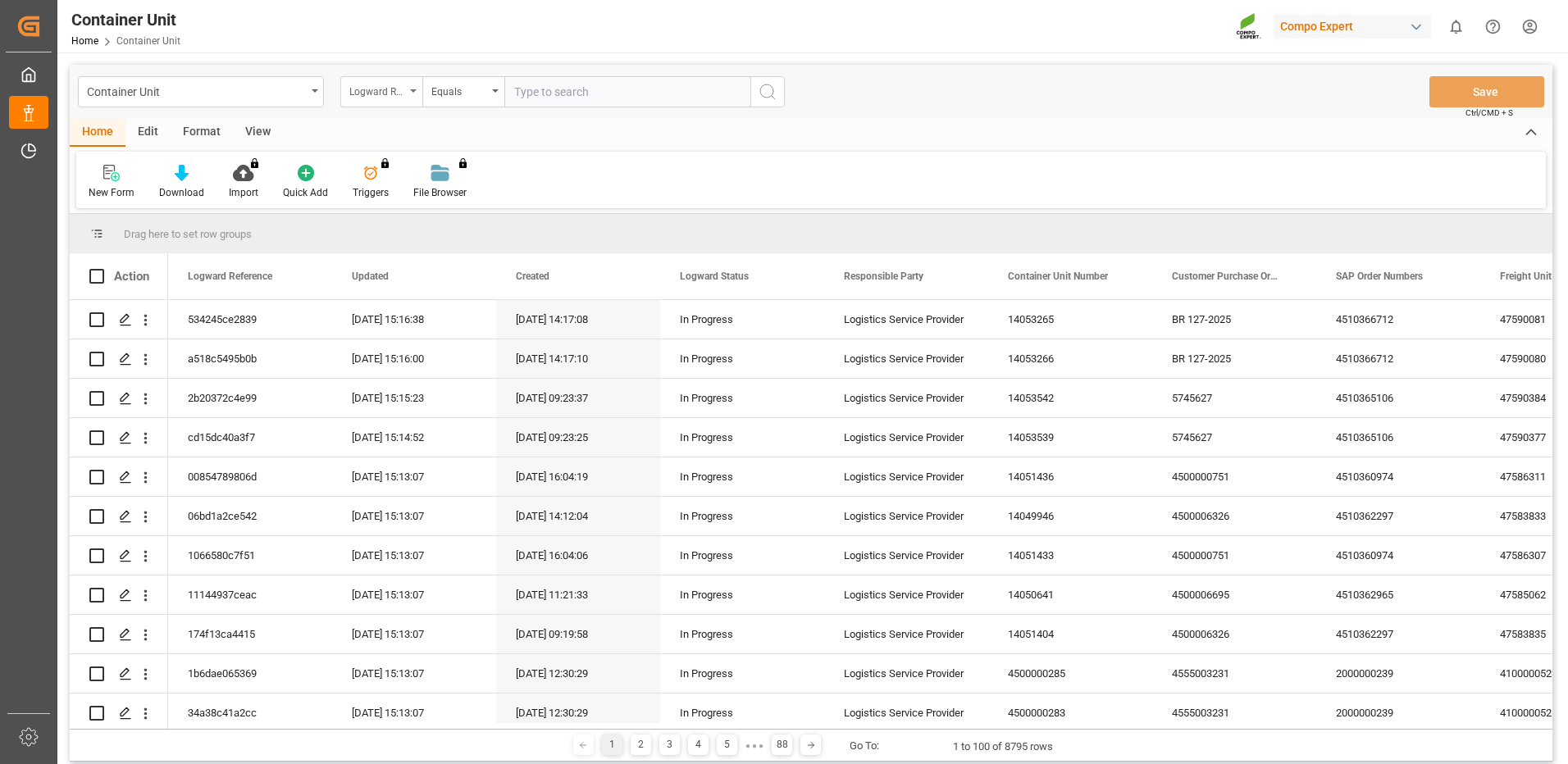
click at [420, 83] on div "Logward Reference" at bounding box center [381, 92] width 82 height 31
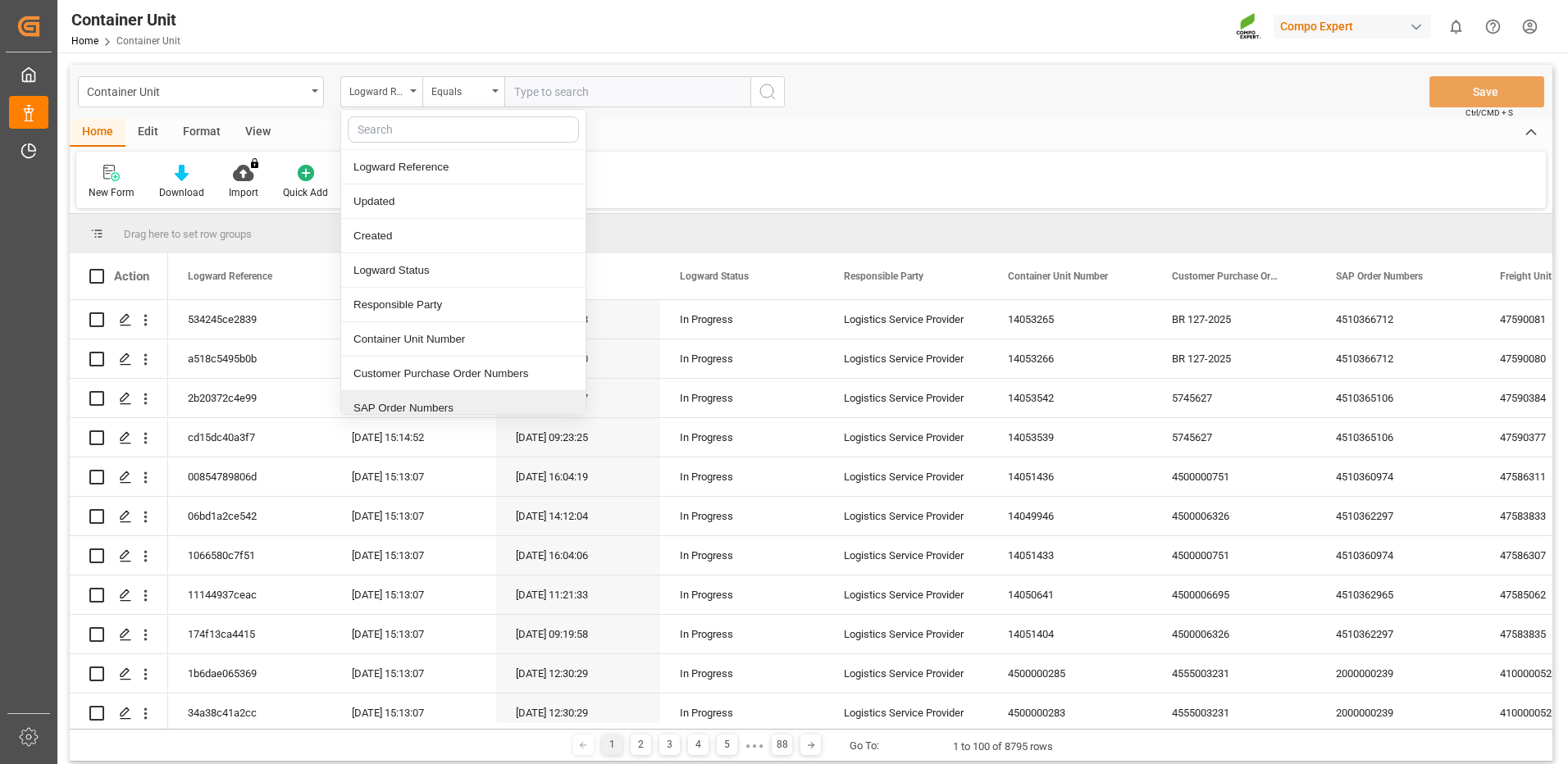
click at [426, 402] on div "SAP Order Numbers" at bounding box center [463, 408] width 245 height 35
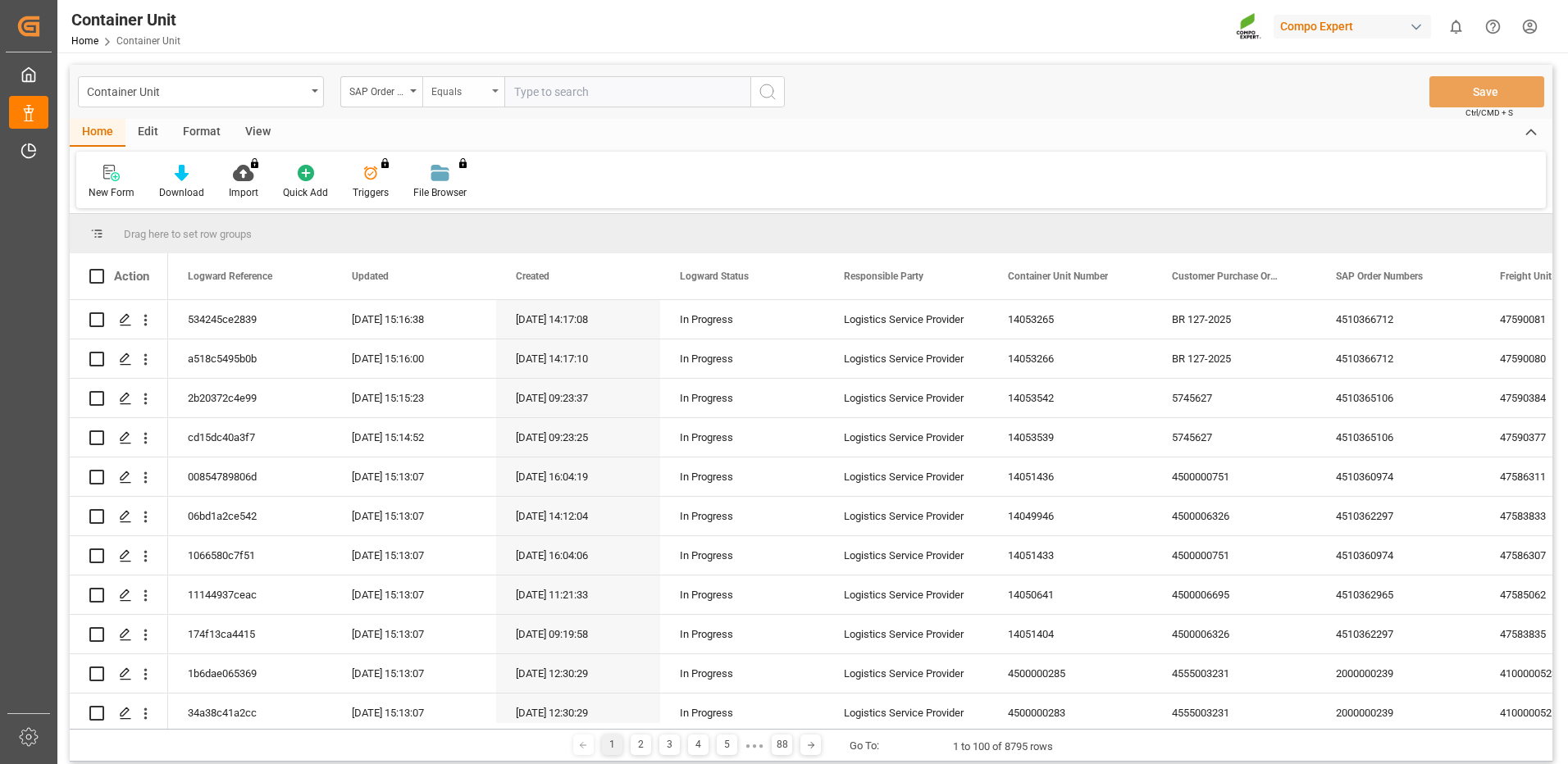
click at [473, 94] on div "Equals" at bounding box center [459, 90] width 56 height 19
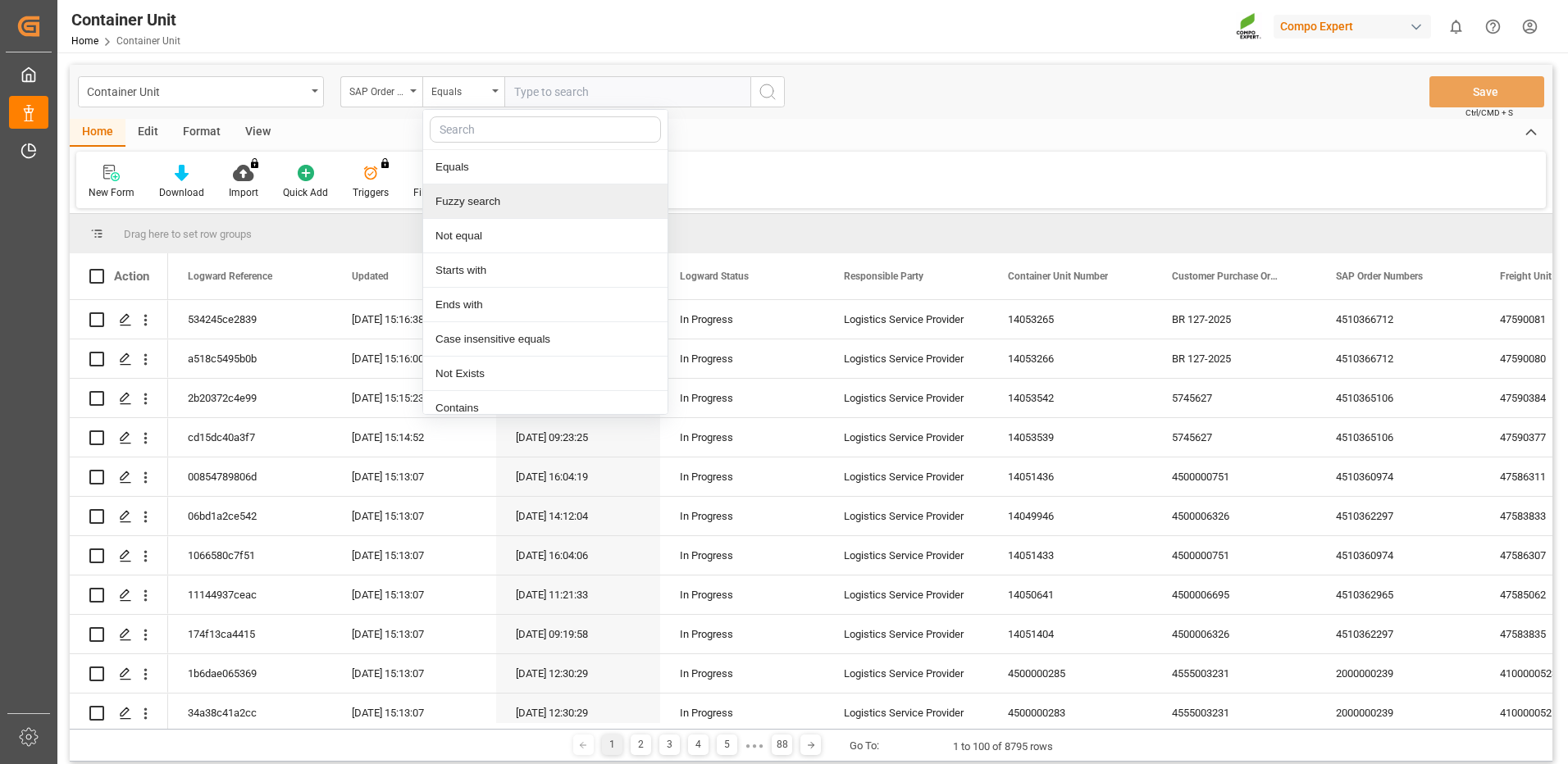
click at [473, 202] on div "Fuzzy search" at bounding box center [545, 202] width 245 height 35
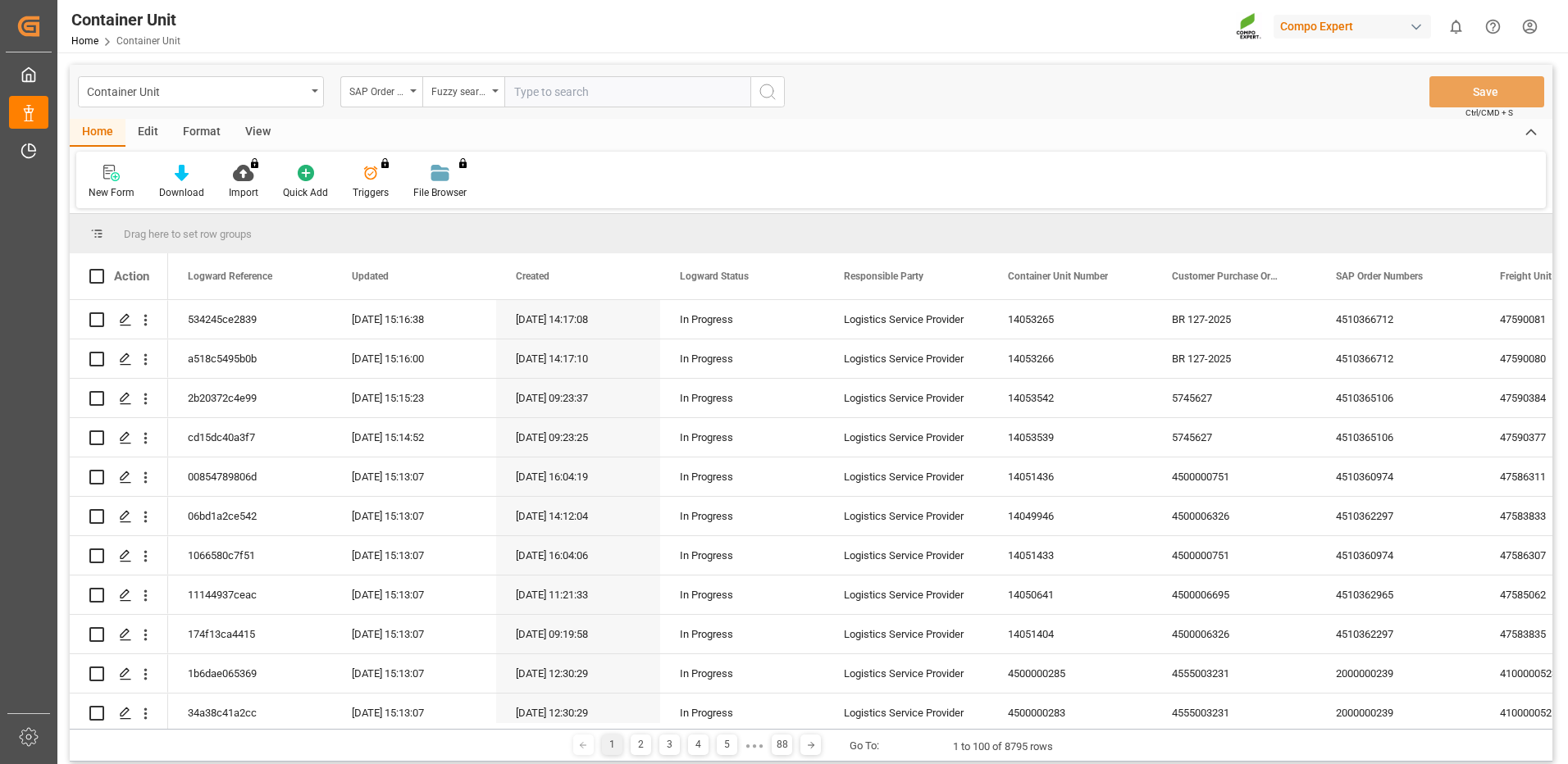
click at [540, 96] on input "text" at bounding box center [627, 92] width 246 height 31
paste input "4510366712"
type input "4510366712"
click at [768, 97] on icon "search button" at bounding box center [767, 92] width 20 height 20
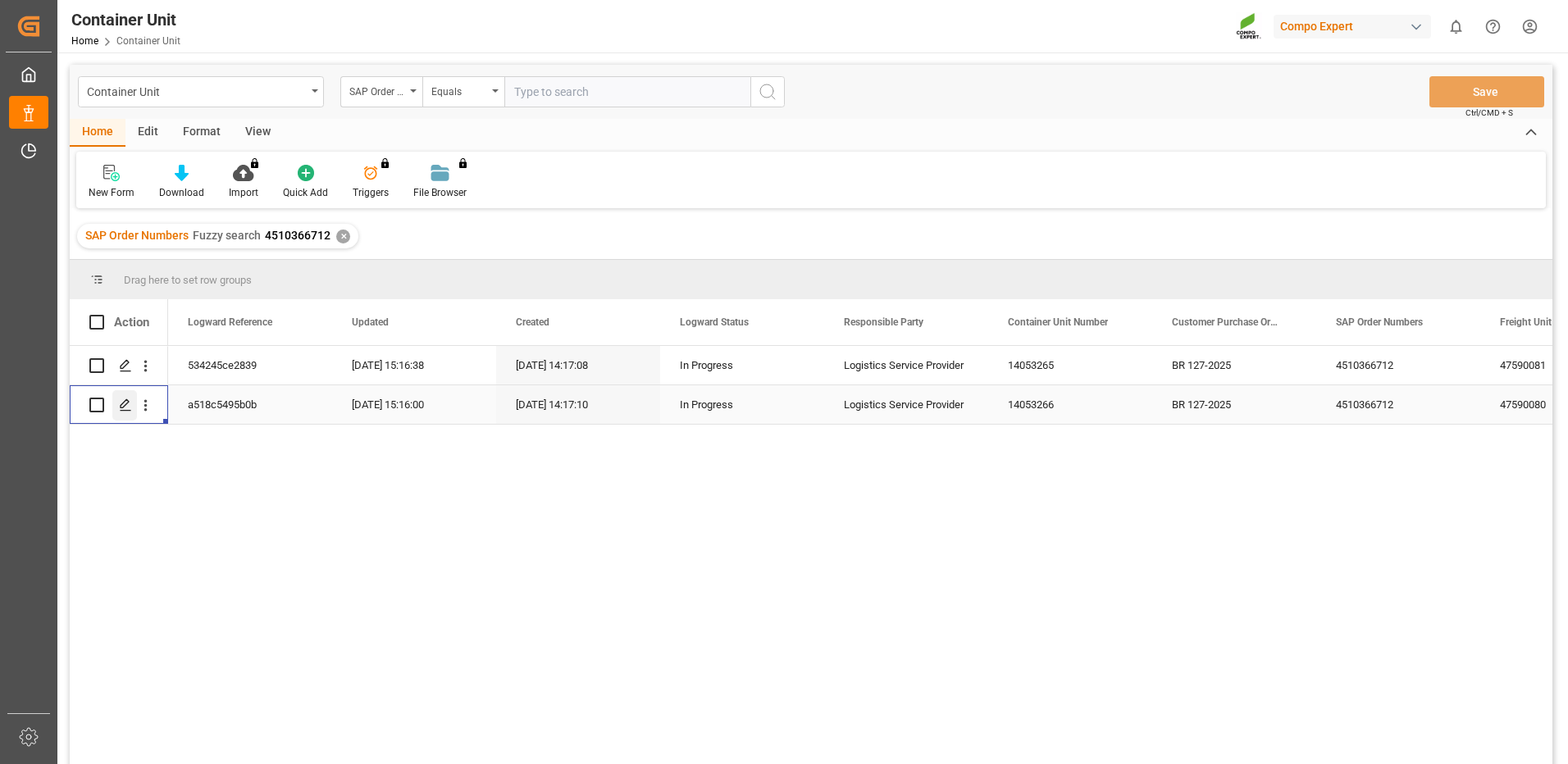
click at [132, 403] on div "Press SPACE to select this row." at bounding box center [124, 405] width 24 height 30
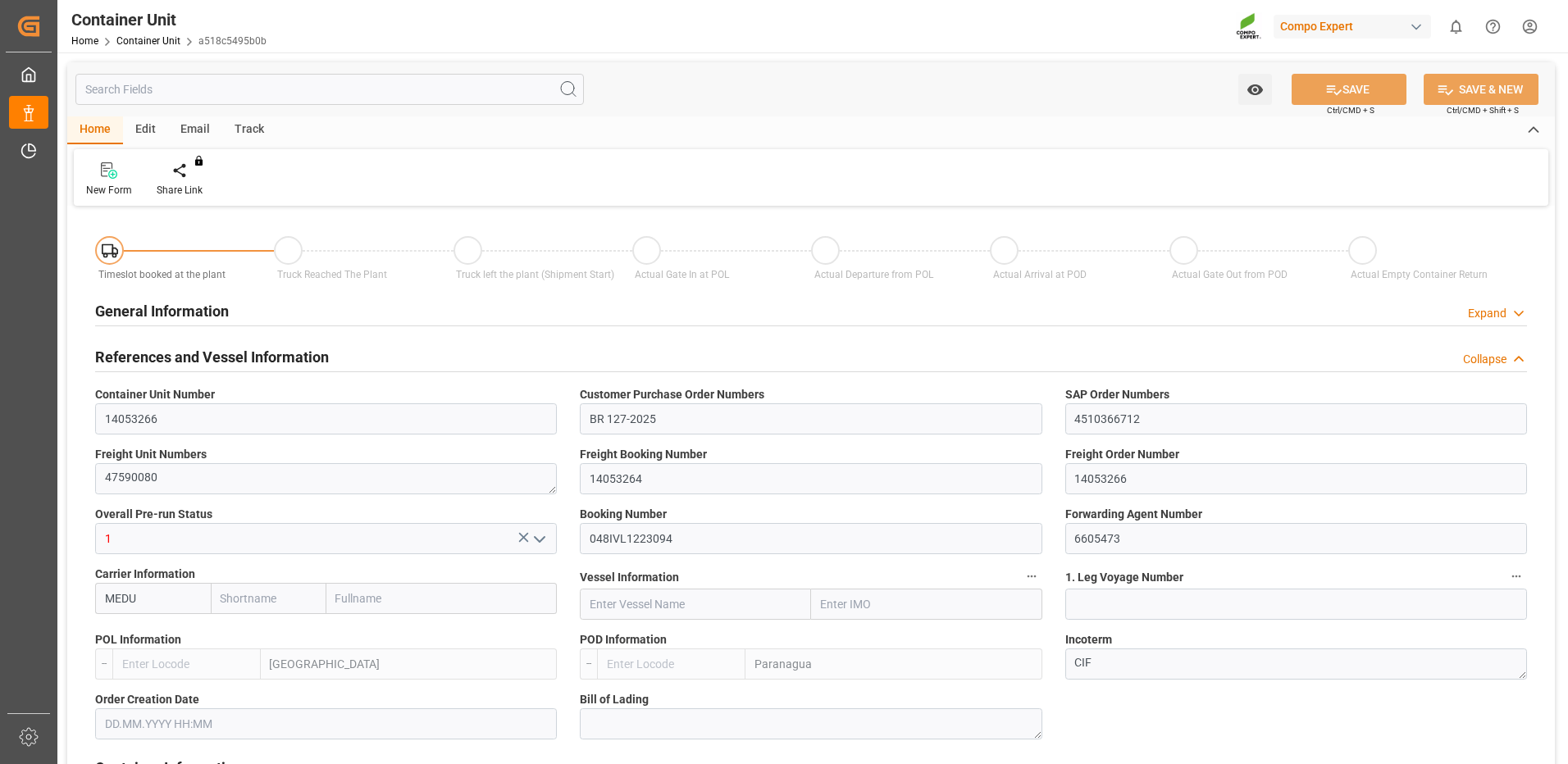
type input "MEDU"
type input "ESVLC"
type input "BRPNG"
type input "10"
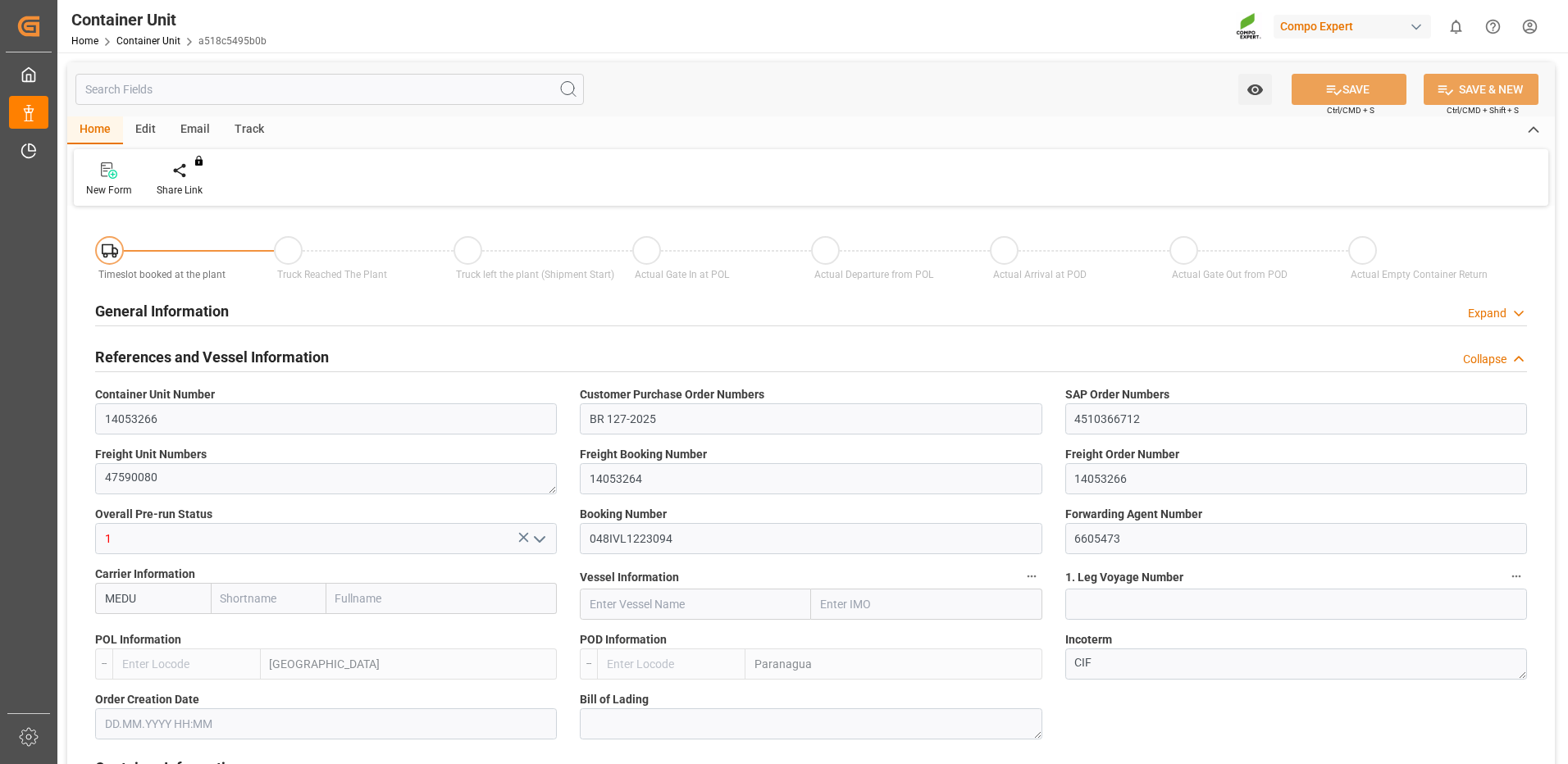
type input "0"
type input "10"
type input "0"
type input "40"
type input "24576"
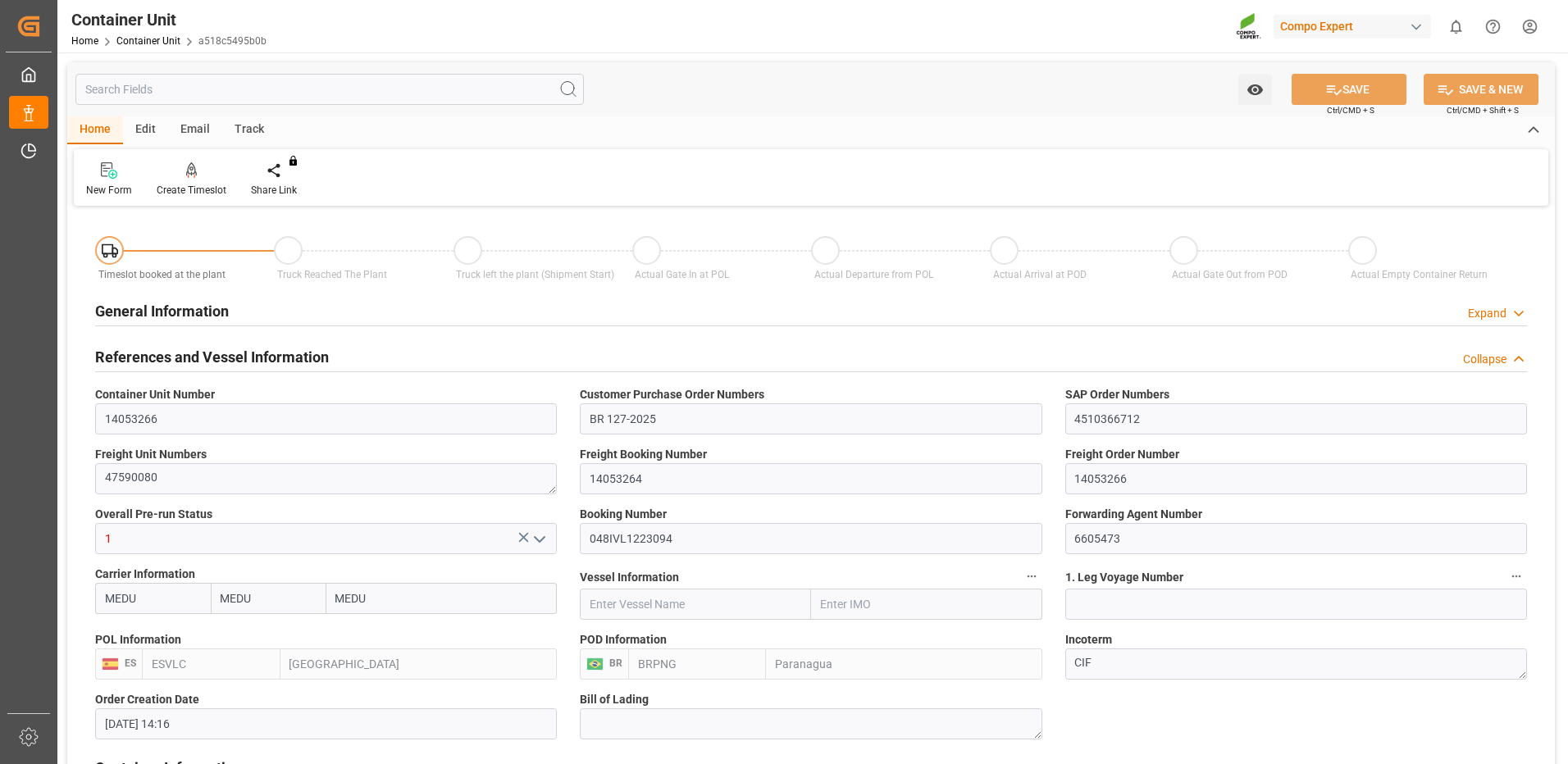
type input "[DATE] 14:16"
type input "[DATE]"
click at [191, 178] on icon at bounding box center [191, 171] width 11 height 17
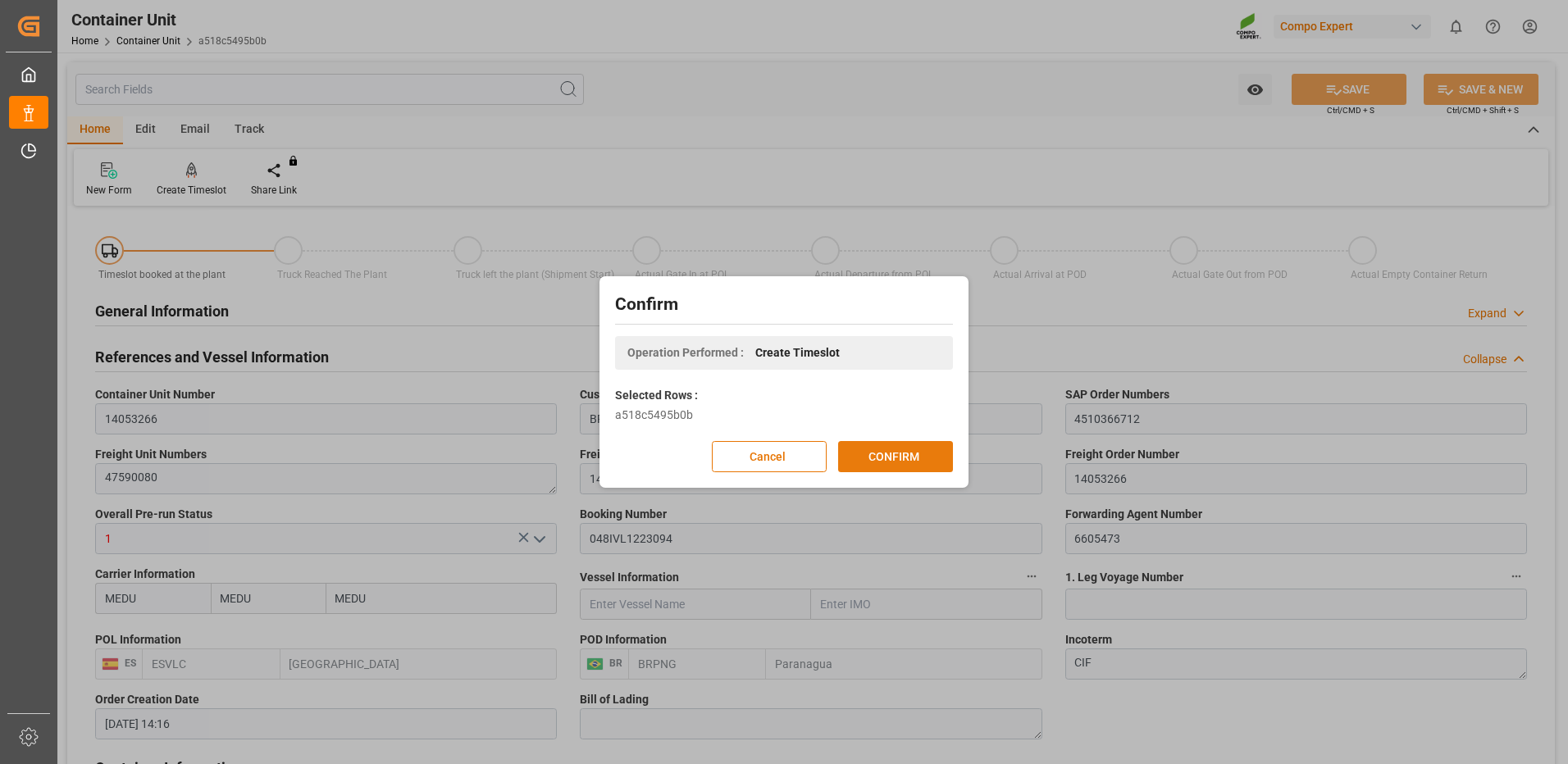
click at [894, 467] on button "CONFIRM" at bounding box center [895, 456] width 115 height 31
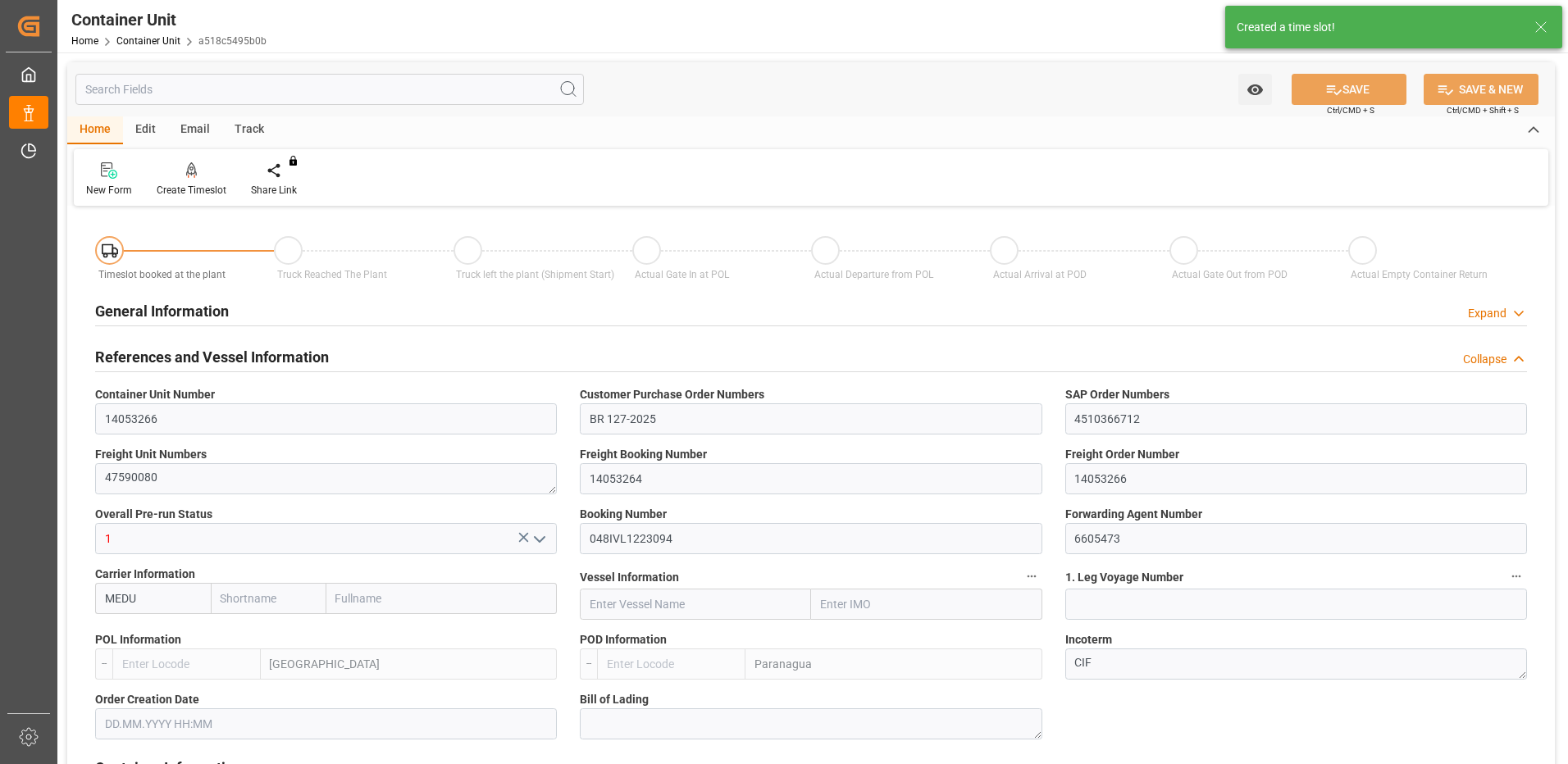
type input "MEDU"
type input "ESVLC"
type input "BRPNG"
type input "10"
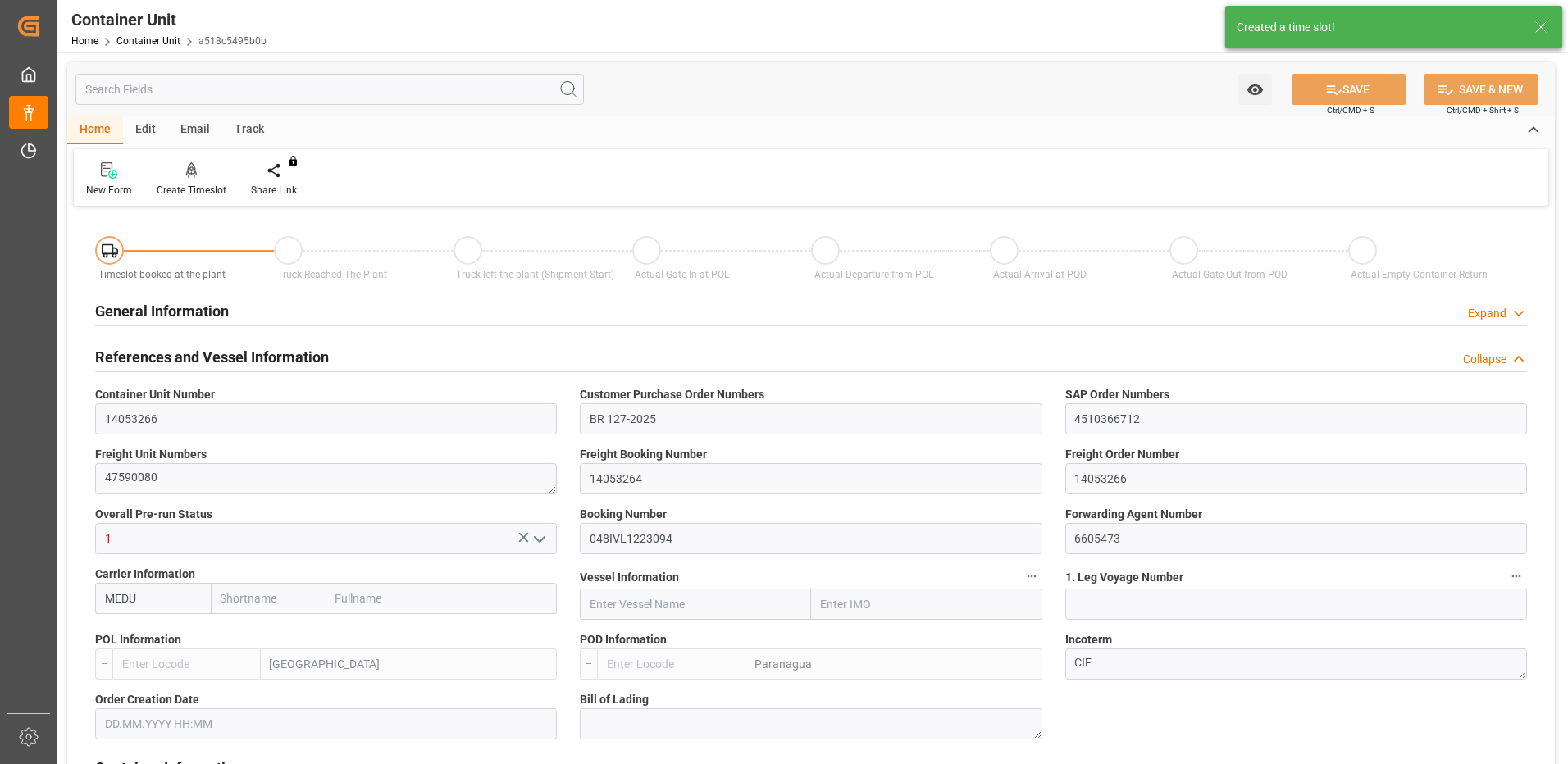
type input "0"
type input "10"
type input "0"
type input "40"
type input "24576"
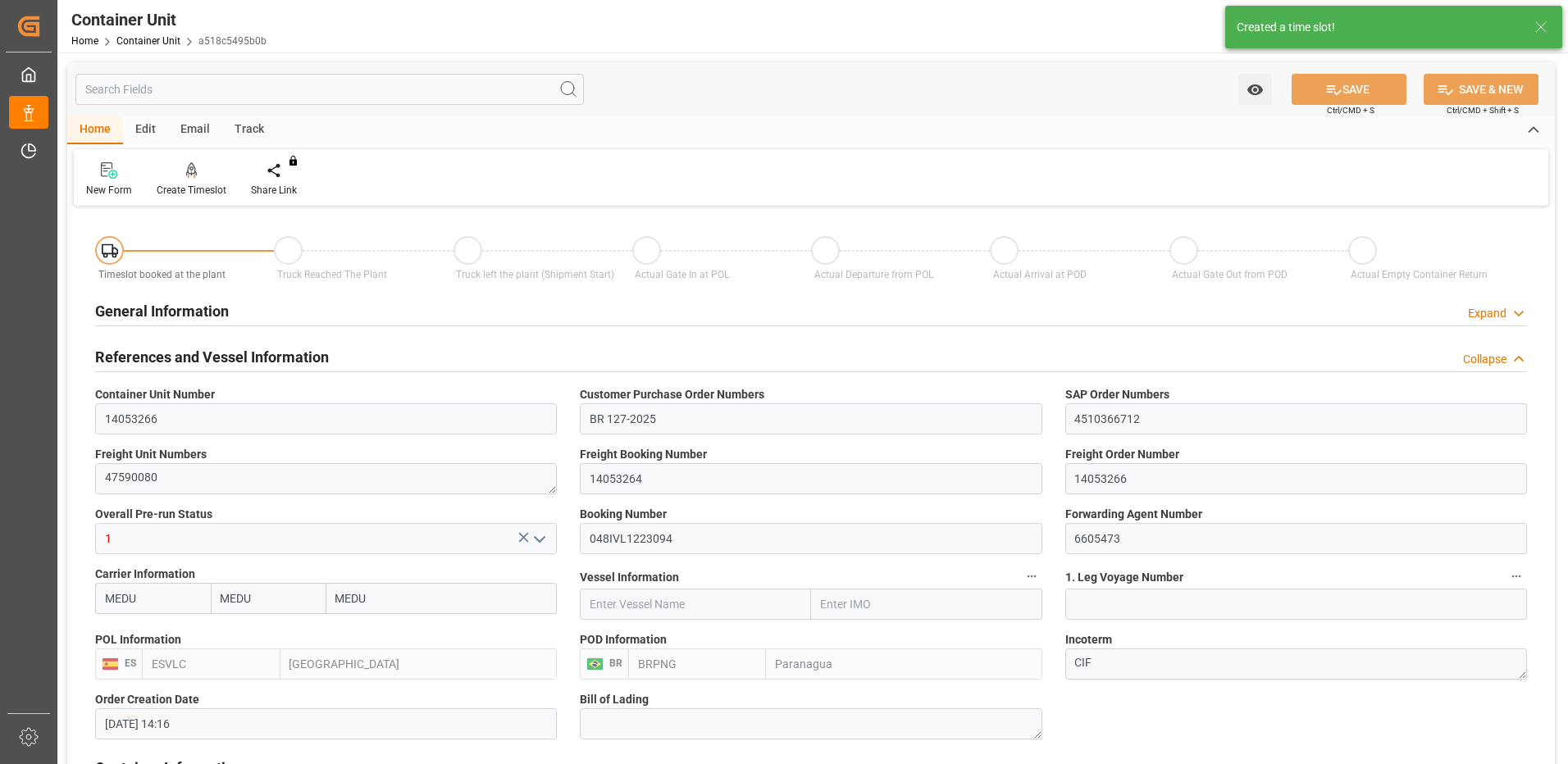
type input "[DATE] 14:16"
type input "[DATE]"
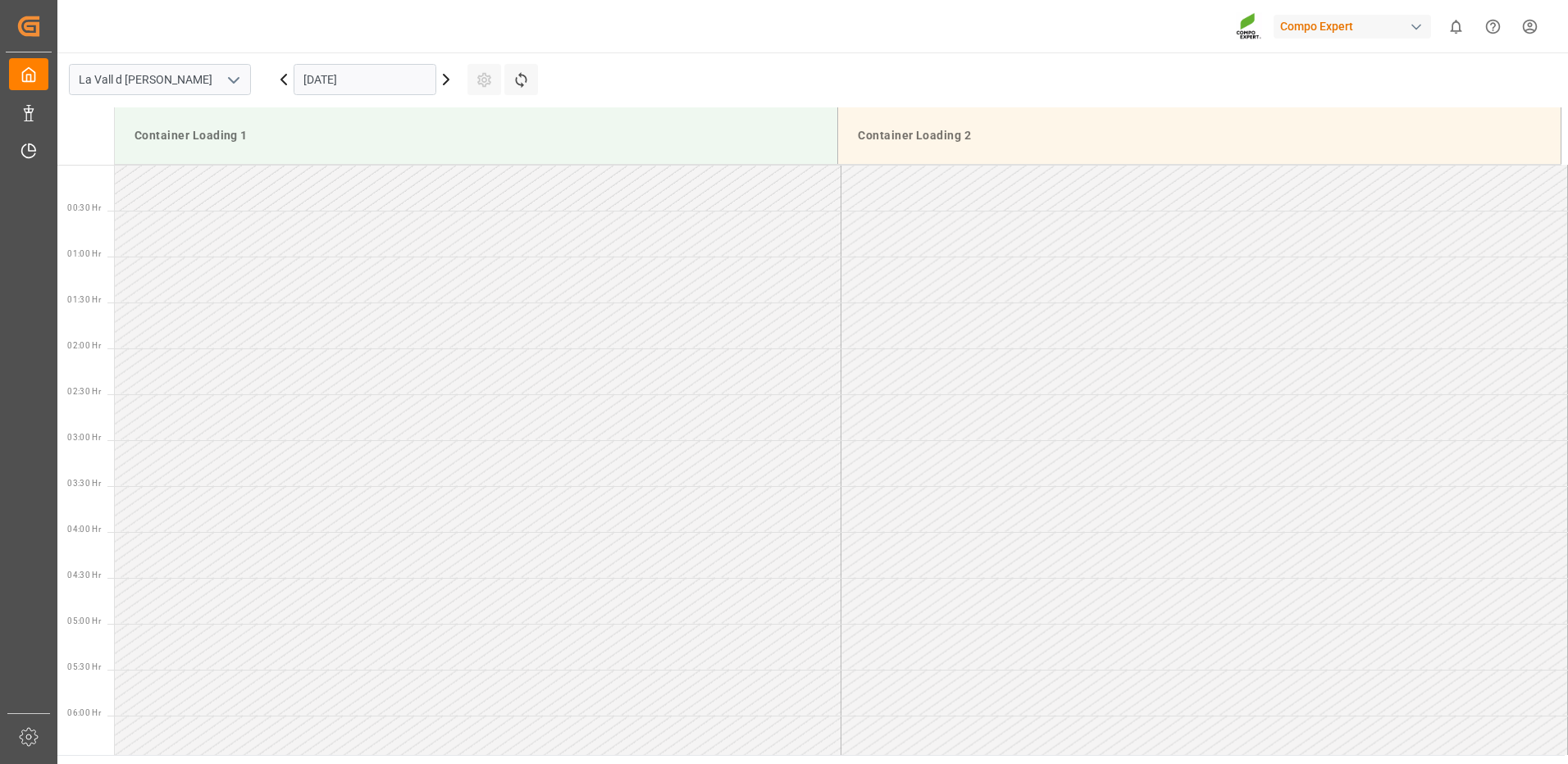
scroll to position [1275, 0]
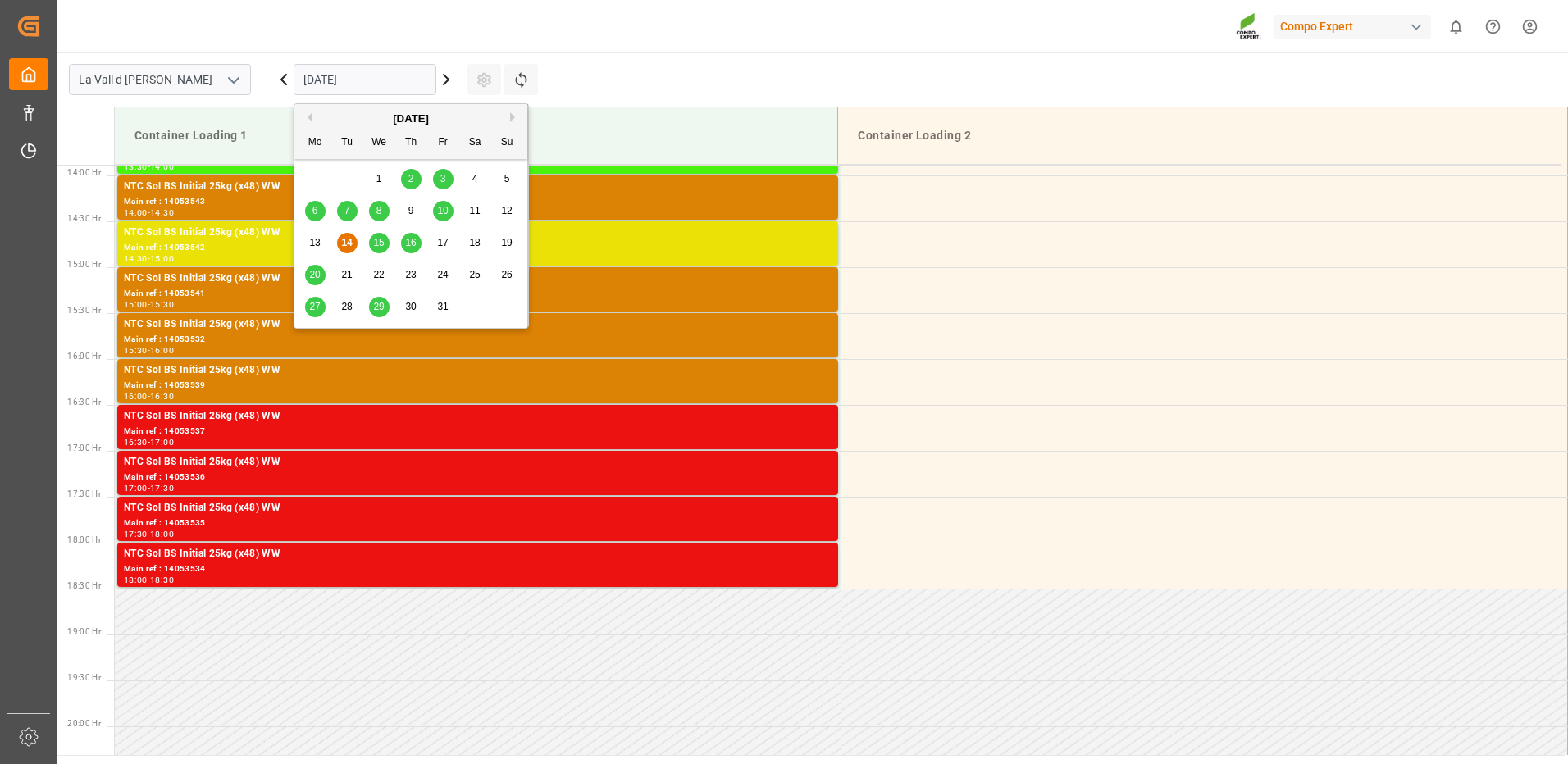
click at [369, 86] on input "[DATE]" at bounding box center [364, 78] width 143 height 31
click at [318, 308] on span "27" at bounding box center [314, 306] width 10 height 11
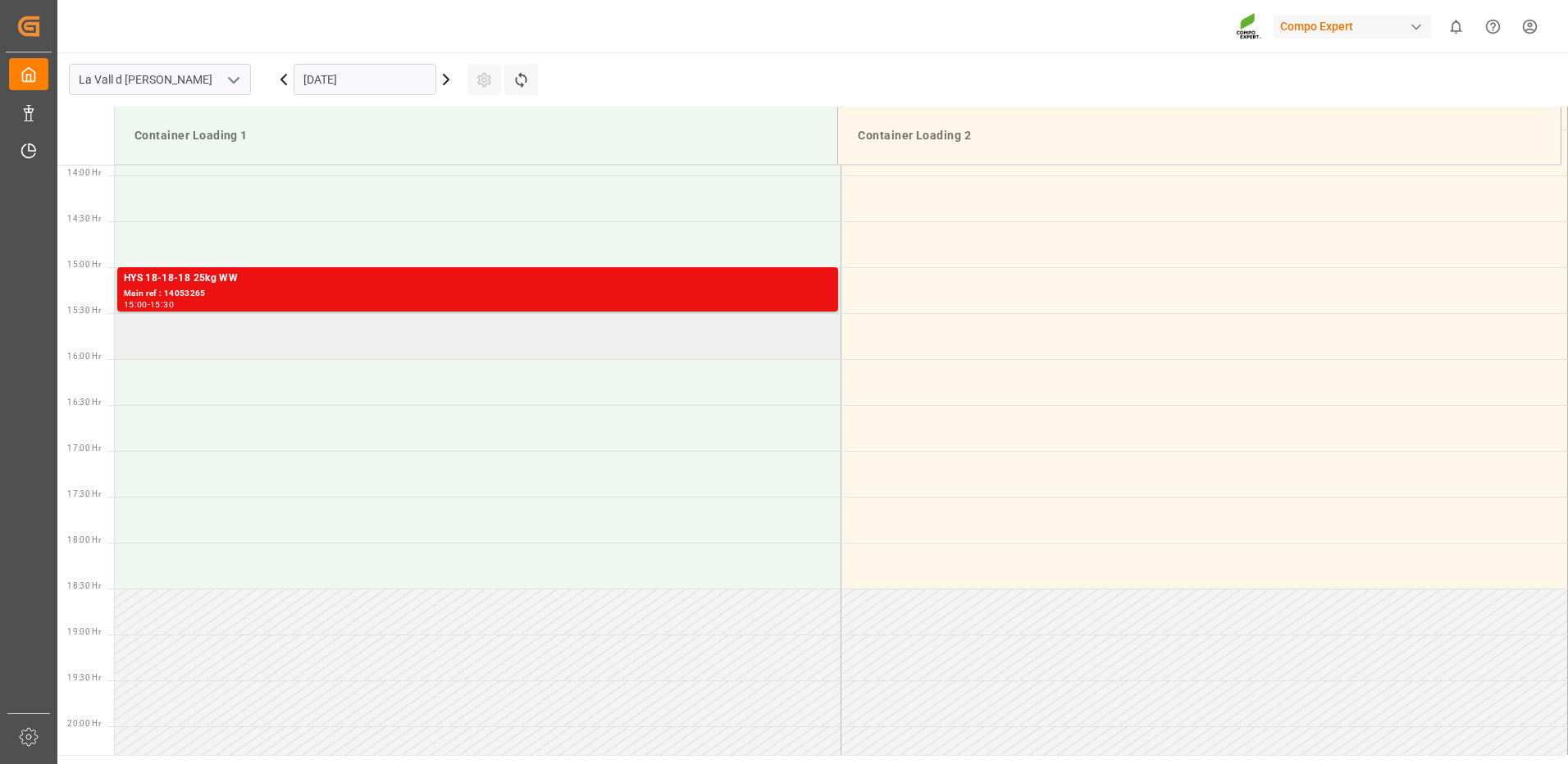
click at [265, 352] on td at bounding box center [478, 335] width 727 height 46
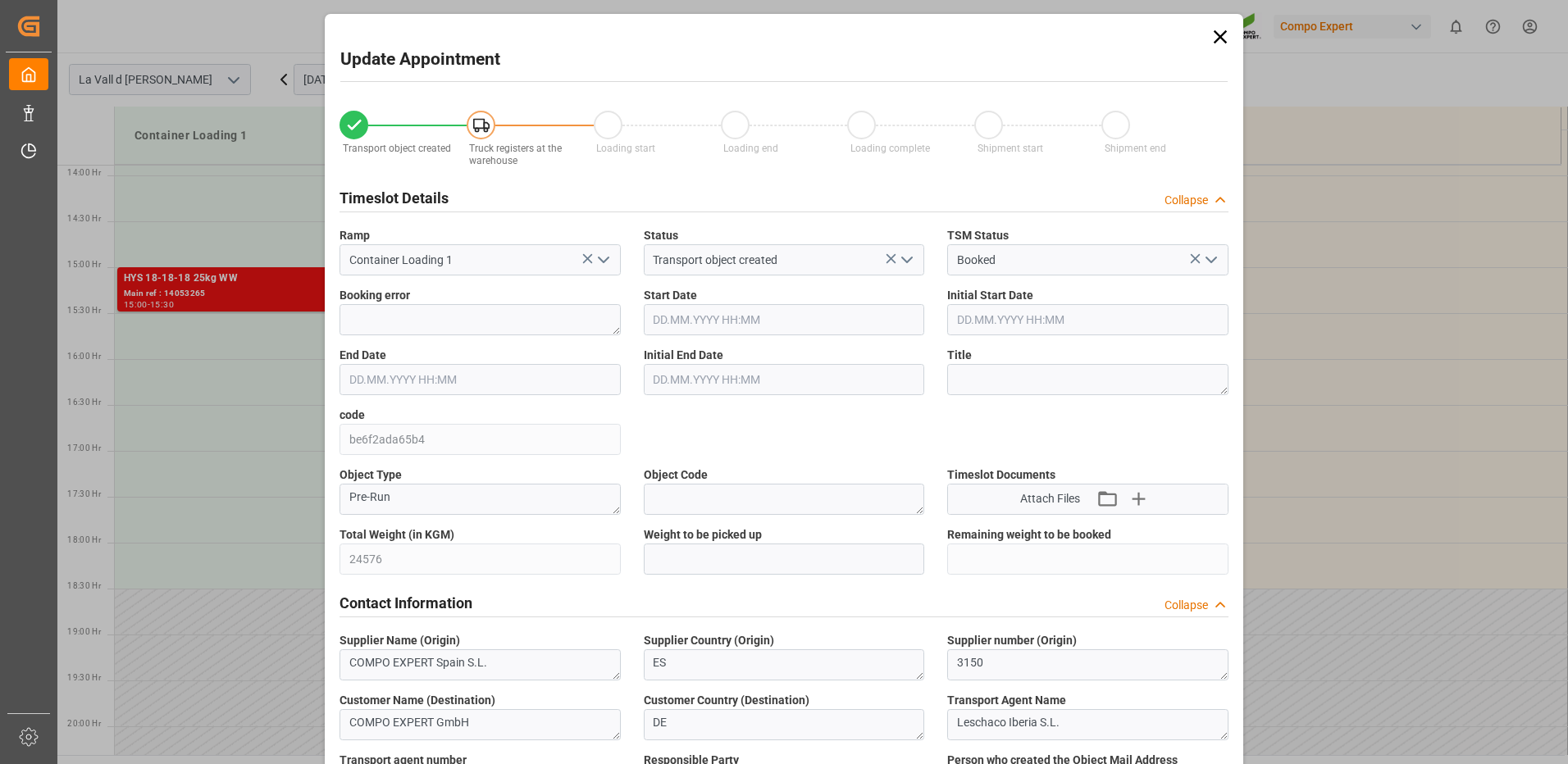
type input "[DATE] 15:30"
type input "27.10.2025 16:00"
type input "[DATE] 14:16"
type input "14.10.2025 15:17"
click at [748, 562] on input "text" at bounding box center [784, 559] width 281 height 31
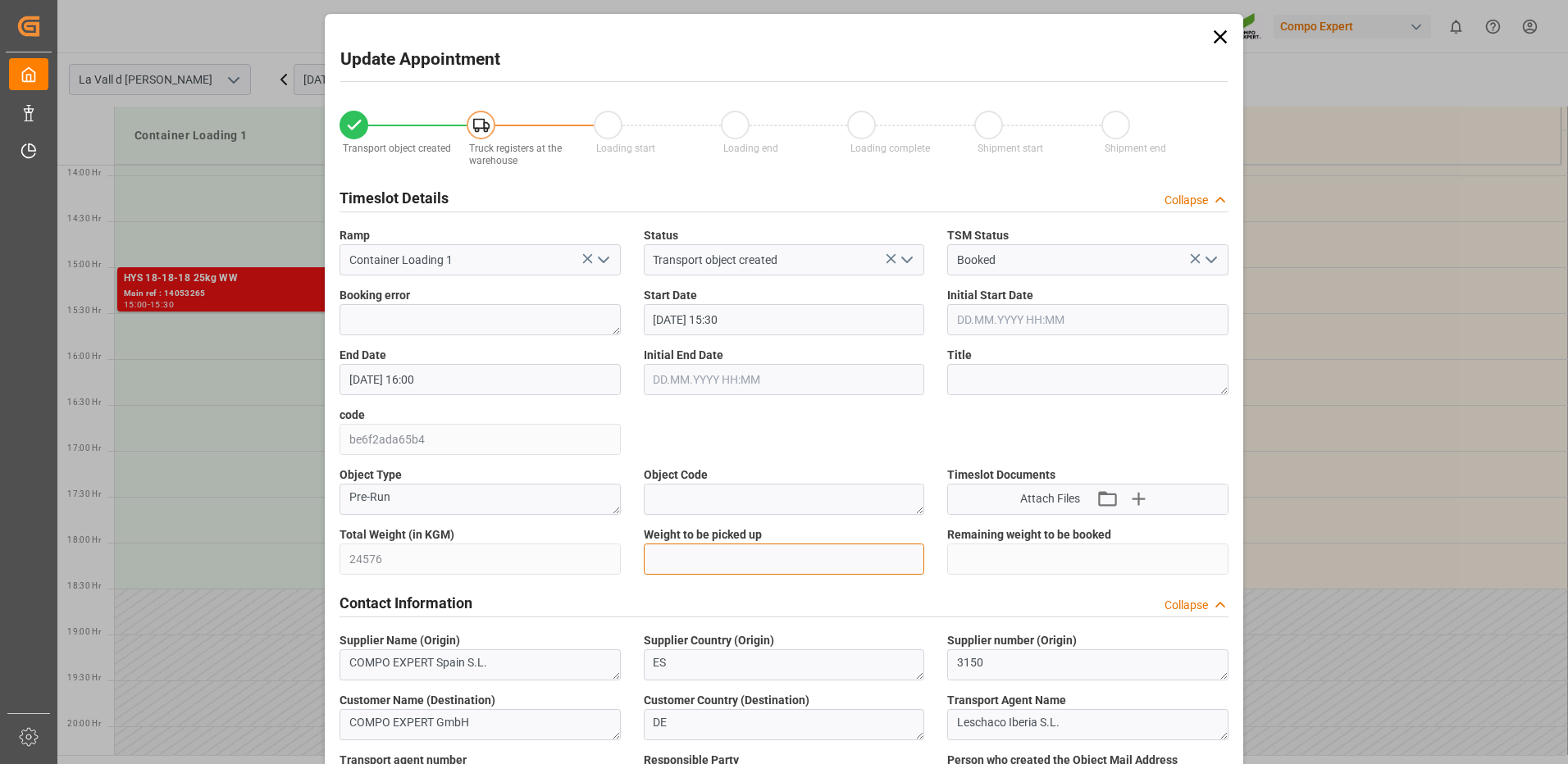
type input "24576"
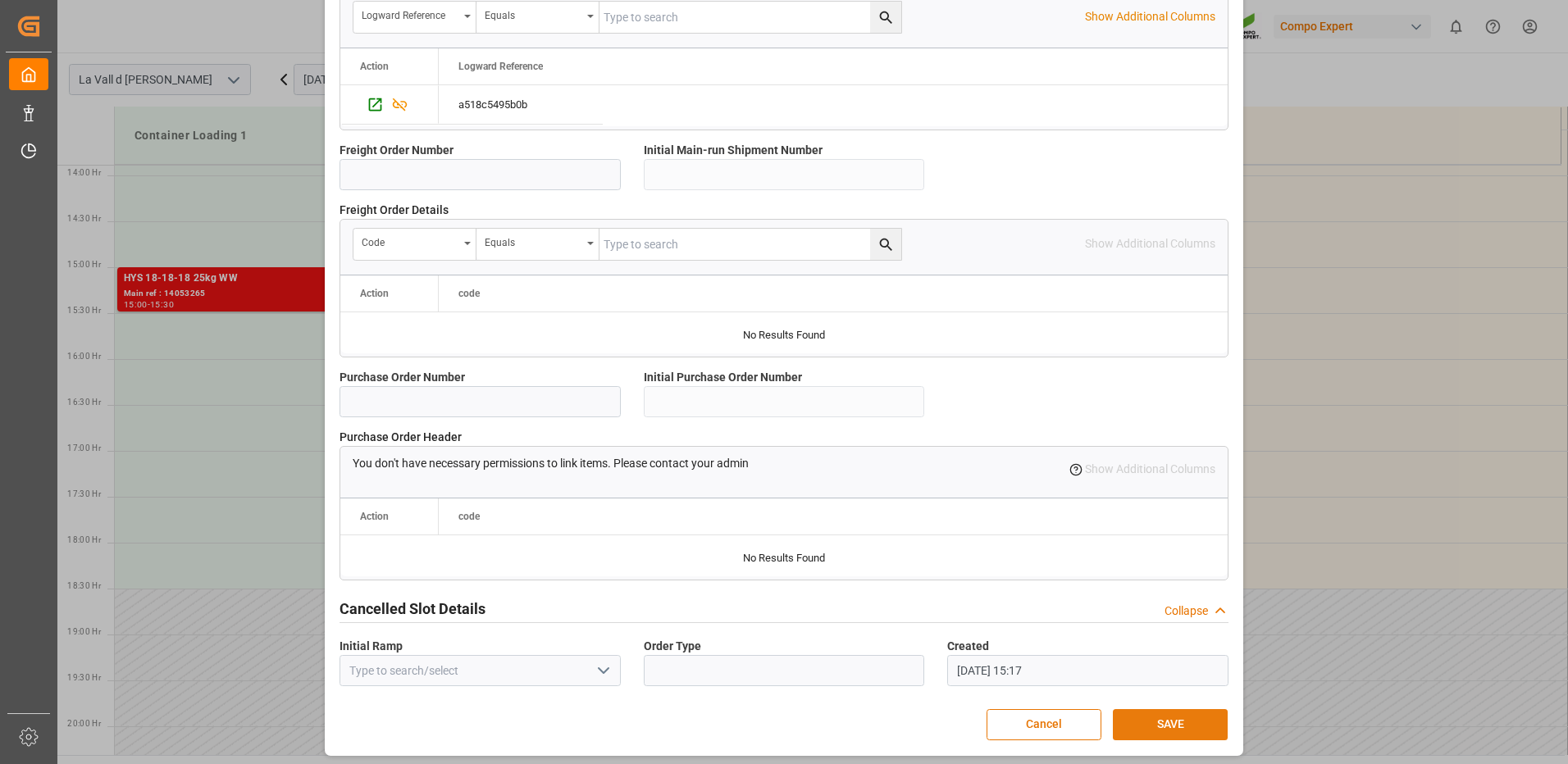
scroll to position [1398, 0]
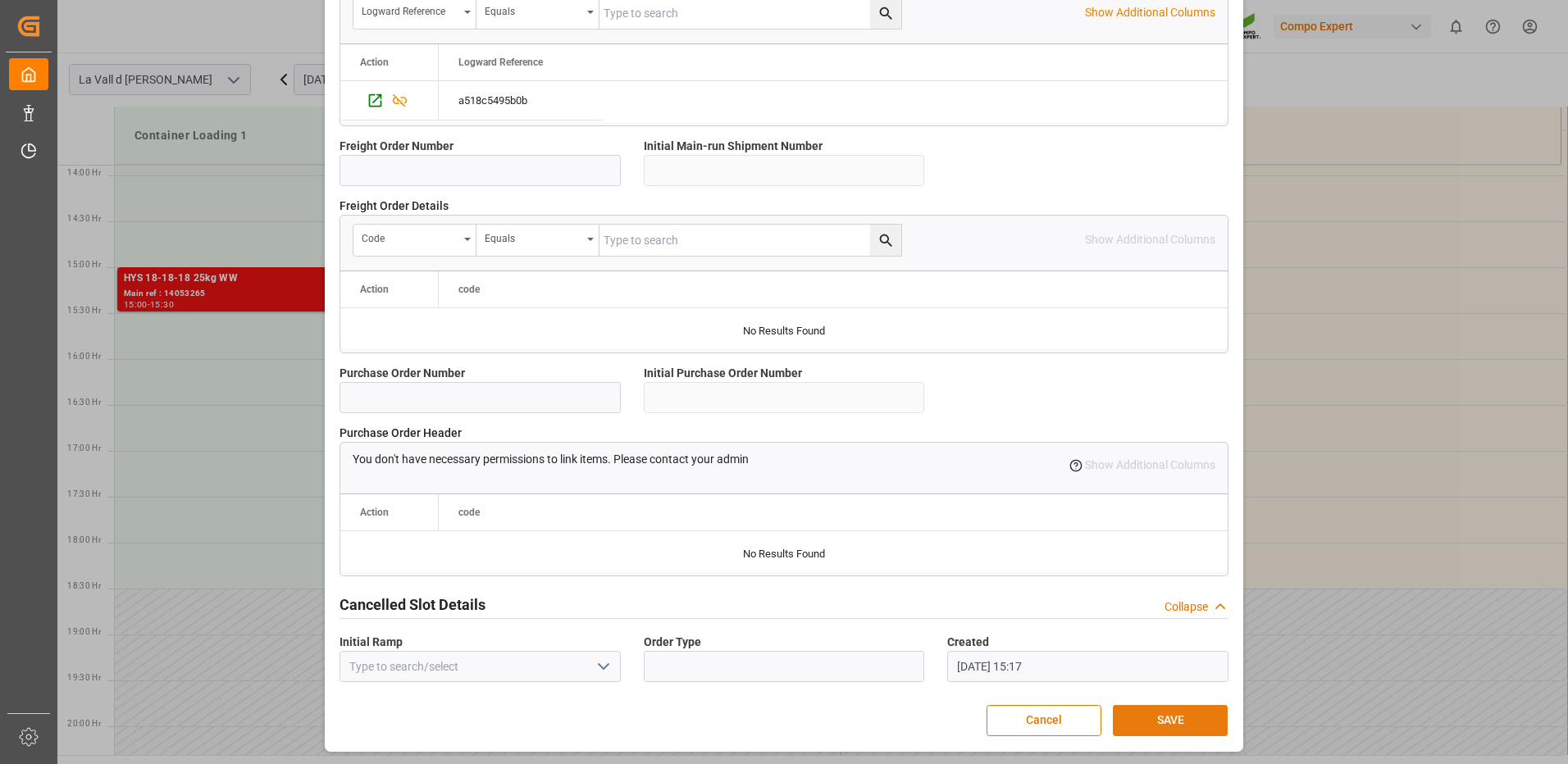
click at [1186, 734] on button "SAVE" at bounding box center [1169, 720] width 115 height 31
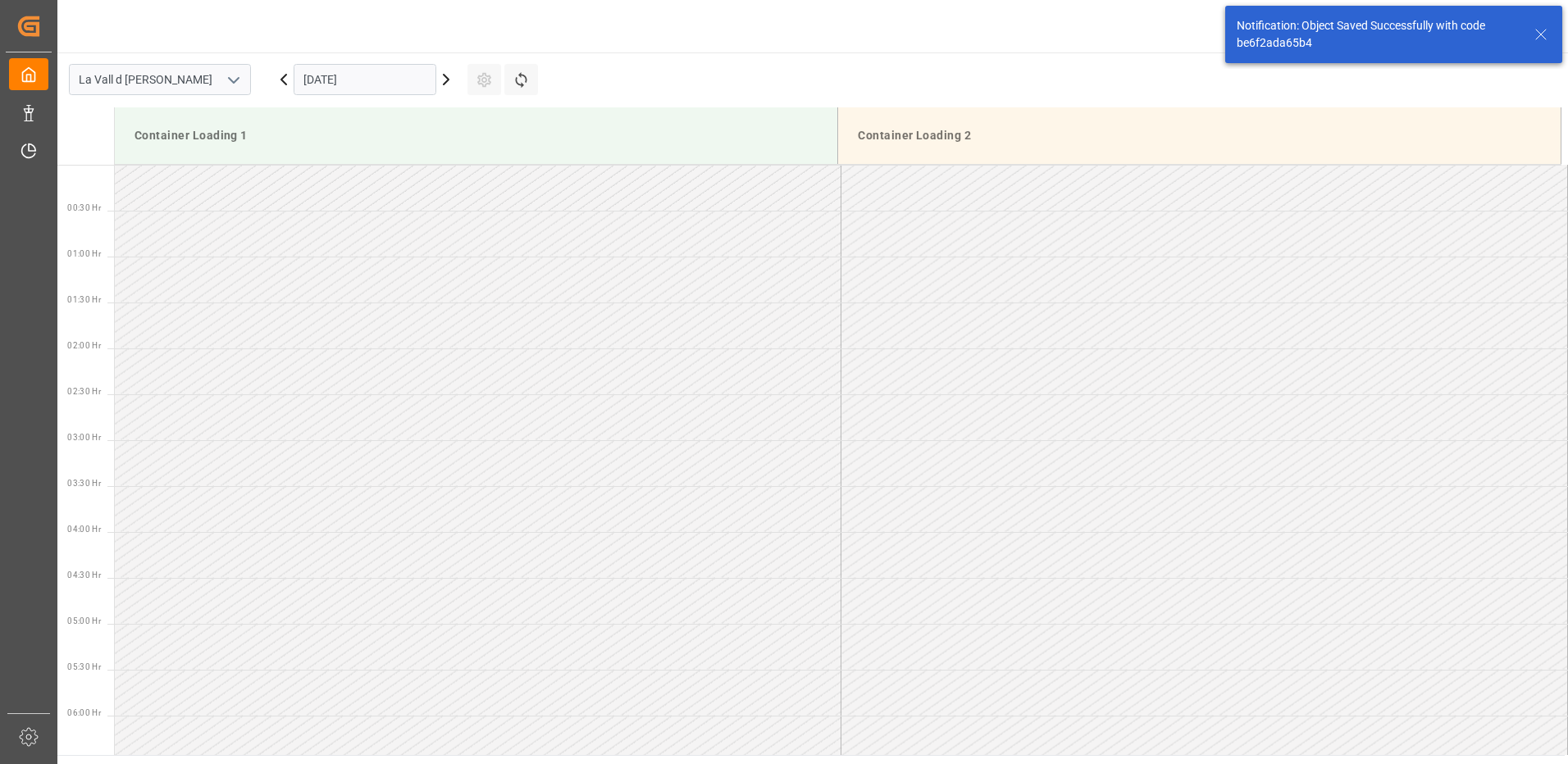
scroll to position [1275, 0]
